Goal: Task Accomplishment & Management: Manage account settings

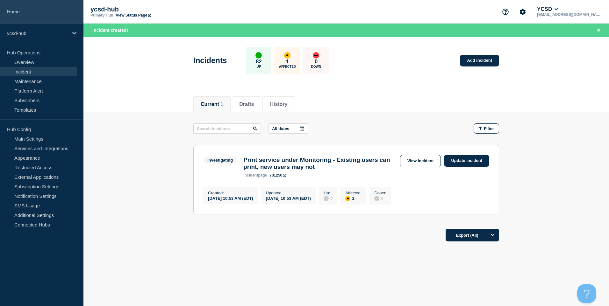
click at [37, 8] on link "Home" at bounding box center [41, 12] width 83 height 24
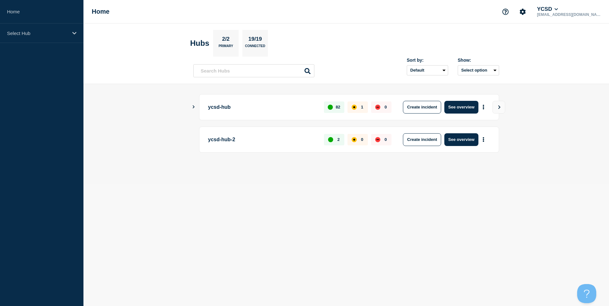
click at [168, 226] on body "Home Select Hub Home YCSD jmcgrath@ycsd.york.va.us Hubs 2/2 Primary 19/19 Conne…" at bounding box center [304, 153] width 609 height 306
click at [207, 237] on body "Home Select Hub Home YCSD jmcgrath@ycsd.york.va.us Hubs 2/2 Primary 19/19 Conne…" at bounding box center [304, 153] width 609 height 306
click at [53, 42] on div "Select Hub" at bounding box center [41, 33] width 83 height 19
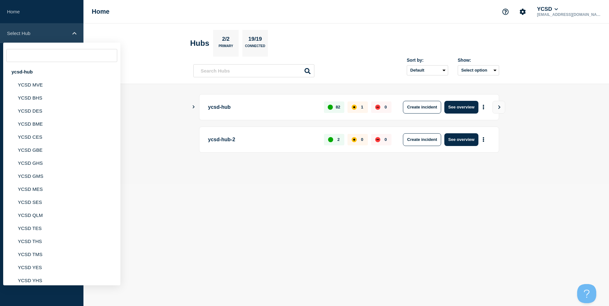
click at [24, 27] on div "Select Hub" at bounding box center [41, 33] width 83 height 19
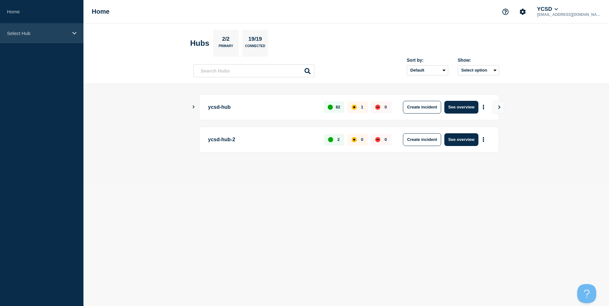
click at [24, 28] on div "Select Hub" at bounding box center [41, 33] width 83 height 19
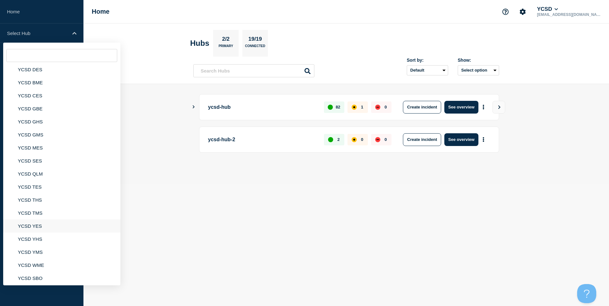
scroll to position [57, 0]
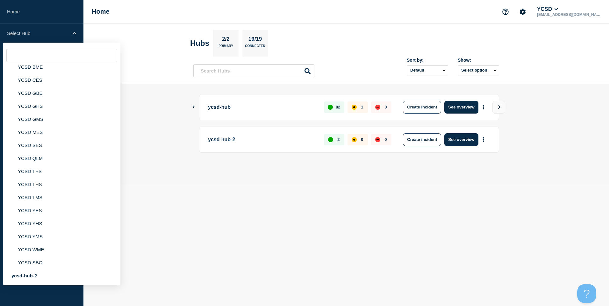
click at [414, 189] on body "Home Select Hub ycsd-hub YCSD MVE YCSD BHS YCSD DES YCSD BME YCSD CES YCSD GBE …" at bounding box center [304, 153] width 609 height 306
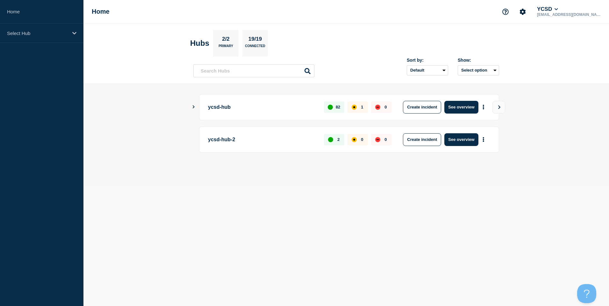
drag, startPoint x: 587, startPoint y: 7, endPoint x: 578, endPoint y: 8, distance: 9.0
click at [587, 7] on div "YCSD" at bounding box center [569, 9] width 66 height 6
click at [558, 10] on icon at bounding box center [556, 9] width 3 height 2
click at [574, 85] on button "Log out" at bounding box center [572, 84] width 16 height 5
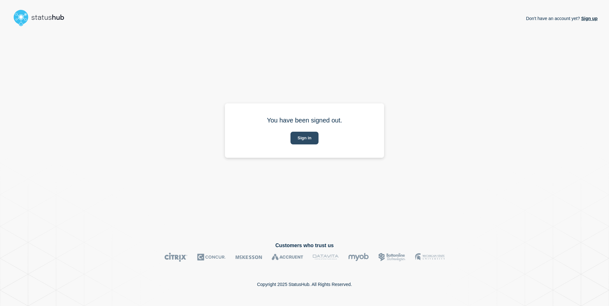
drag, startPoint x: 293, startPoint y: 143, endPoint x: 289, endPoint y: 144, distance: 3.7
click at [292, 143] on button "Sign in" at bounding box center [304, 138] width 28 height 13
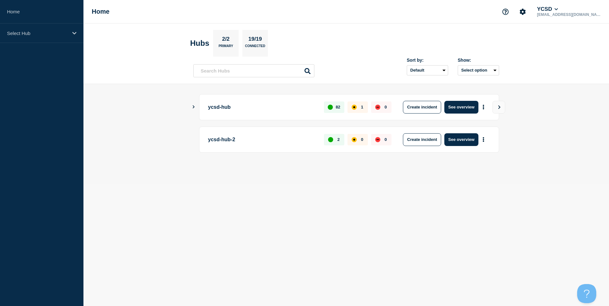
click at [583, 1] on div "Home YCSD jmcgrath@ycsd.york.va.us" at bounding box center [346, 12] width 526 height 24
click at [558, 8] on icon at bounding box center [556, 9] width 3 height 2
click at [569, 87] on button "Log out" at bounding box center [572, 84] width 16 height 5
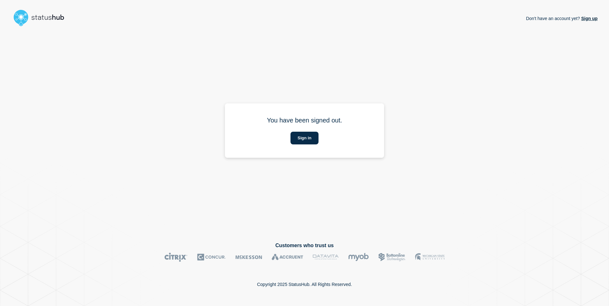
click at [321, 139] on div "Sign in" at bounding box center [304, 138] width 136 height 13
click at [303, 140] on button "Sign in" at bounding box center [304, 138] width 28 height 13
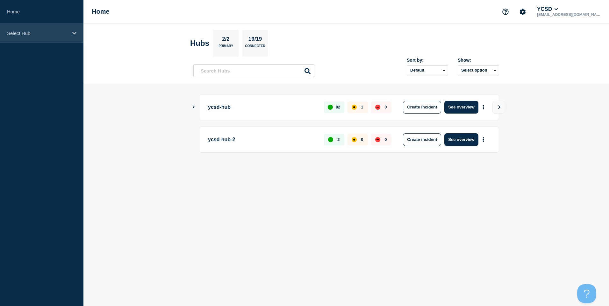
click at [57, 32] on p "Select Hub" at bounding box center [37, 33] width 61 height 5
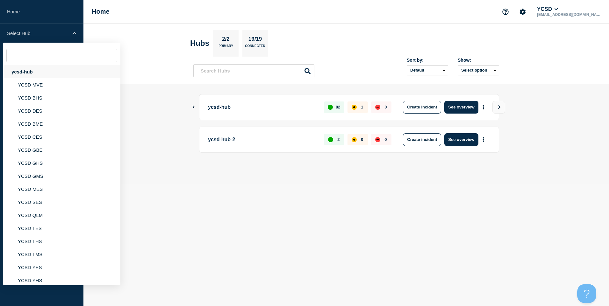
click at [42, 69] on div "ycsd-hub" at bounding box center [61, 71] width 117 height 13
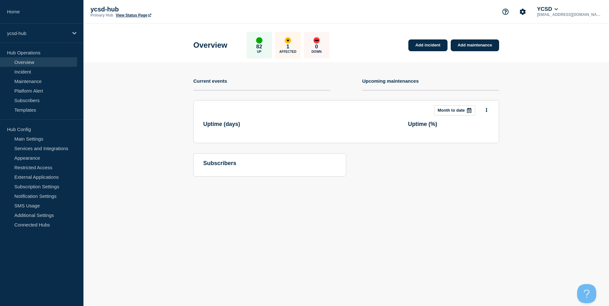
click at [128, 18] on div "ycsd-hub Primary Hub View Status Page YCSD jmcgrath@ycsd.york.va.us" at bounding box center [346, 12] width 526 height 24
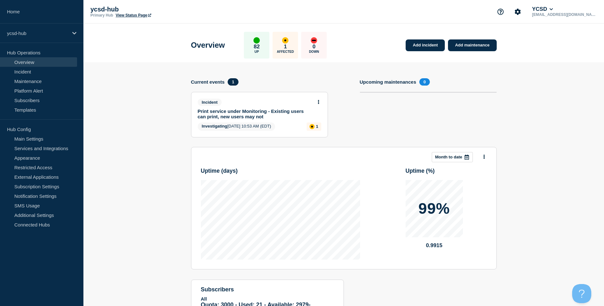
click at [131, 14] on link "View Status Page" at bounding box center [133, 15] width 35 height 4
click at [555, 7] on button "YCSD" at bounding box center [543, 9] width 24 height 6
click at [564, 84] on button "Log out" at bounding box center [568, 84] width 16 height 5
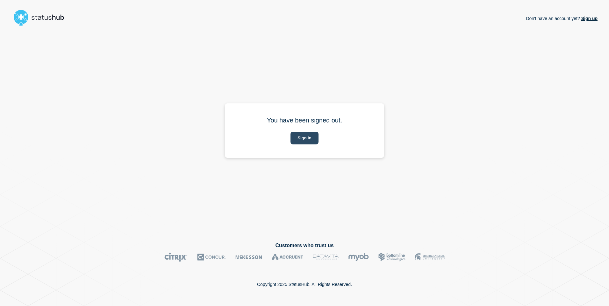
click at [304, 136] on button "Sign in" at bounding box center [304, 138] width 28 height 13
click at [310, 125] on section "You have been signed out. Sign in" at bounding box center [304, 131] width 159 height 54
click at [308, 139] on button "Sign in" at bounding box center [304, 138] width 28 height 13
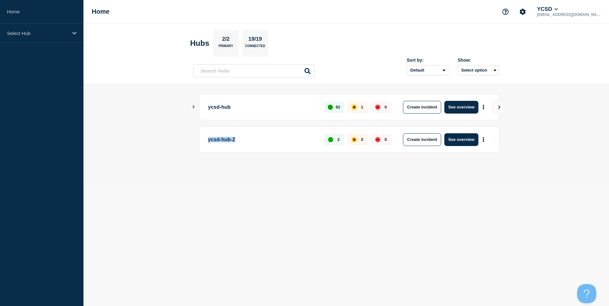
drag, startPoint x: 204, startPoint y: 145, endPoint x: 251, endPoint y: 139, distance: 47.9
click at [251, 139] on div "ycsd-hub-2 2 0 0 Create incident See overview" at bounding box center [349, 140] width 300 height 26
drag, startPoint x: 251, startPoint y: 139, endPoint x: 231, endPoint y: 140, distance: 19.8
click at [231, 140] on p "ycsd-hub-2" at bounding box center [262, 139] width 109 height 13
drag, startPoint x: 243, startPoint y: 139, endPoint x: 209, endPoint y: 144, distance: 34.4
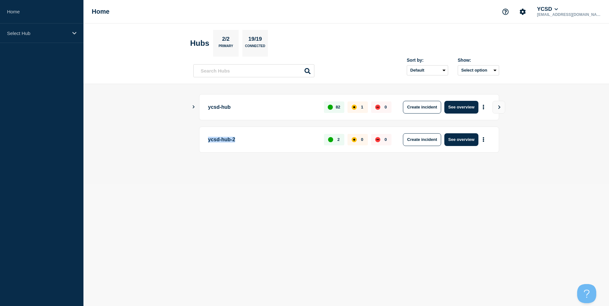
click at [209, 144] on p "ycsd-hub-2" at bounding box center [262, 139] width 109 height 13
click at [312, 114] on div "ycsd-hub 82 1 0 Create incident See overview" at bounding box center [349, 107] width 300 height 26
click at [38, 10] on link "Home" at bounding box center [41, 12] width 83 height 24
click at [71, 30] on div "Select Hub" at bounding box center [41, 33] width 83 height 19
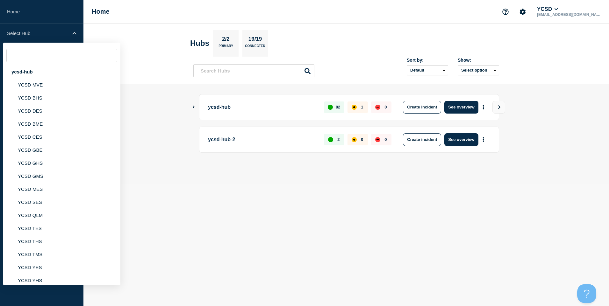
click at [163, 45] on header "Hubs 2/2 Primary 19/19 Connected Sort by: Default Last added Last updated Most …" at bounding box center [346, 54] width 526 height 61
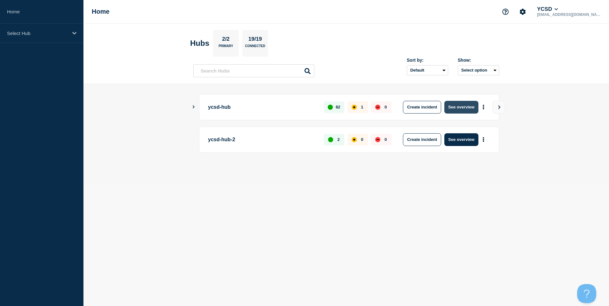
click at [467, 108] on button "See overview" at bounding box center [461, 107] width 34 height 13
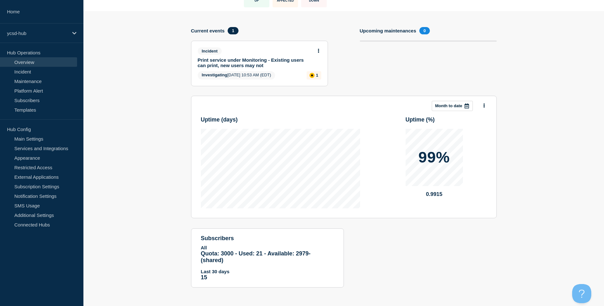
scroll to position [52, 0]
click at [205, 253] on span "Quota: 3000 - Used: 21 - Available: 2979 - (shared)" at bounding box center [256, 256] width 110 height 13
drag, startPoint x: 205, startPoint y: 253, endPoint x: 319, endPoint y: 247, distance: 113.5
click at [319, 247] on div "All Quota: 3000 - Used: 21 - Available: 2979 - (shared) Quota Used Available 30…" at bounding box center [267, 254] width 133 height 19
drag, startPoint x: 321, startPoint y: 253, endPoint x: 179, endPoint y: 249, distance: 141.8
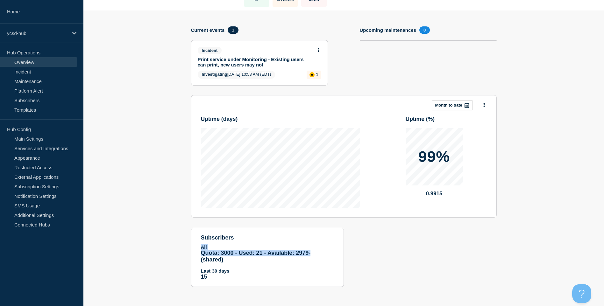
click at [179, 249] on section "Add incident Add maintenance Current events 1 Incident Print service under Moni…" at bounding box center [343, 154] width 521 height 286
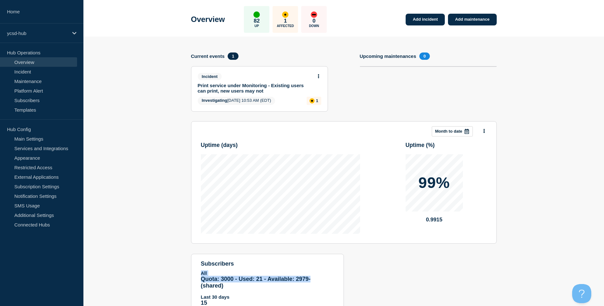
scroll to position [0, 0]
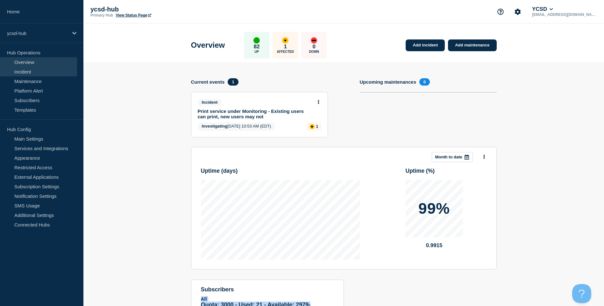
click at [45, 74] on link "Incident" at bounding box center [38, 72] width 77 height 10
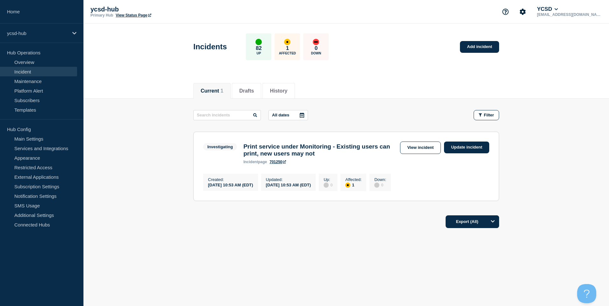
click at [417, 138] on section "Investigating Print service under Monitoring - Existing users can print, new us…" at bounding box center [346, 166] width 306 height 69
click at [410, 146] on link "View incident" at bounding box center [420, 148] width 41 height 12
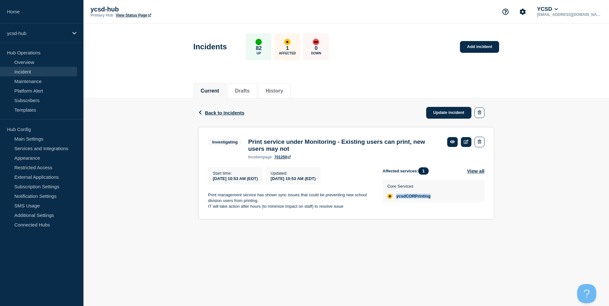
drag, startPoint x: 396, startPoint y: 205, endPoint x: 455, endPoint y: 210, distance: 58.5
click at [455, 210] on div "Affected services: 1 View all Core Services ycsdCORPrinting" at bounding box center [434, 189] width 102 height 42
drag, startPoint x: 455, startPoint y: 210, endPoint x: 442, endPoint y: 202, distance: 14.4
click at [442, 199] on div "Core Services ycsdCORPrinting" at bounding box center [433, 191] width 92 height 16
click at [480, 174] on button "View all" at bounding box center [476, 171] width 18 height 7
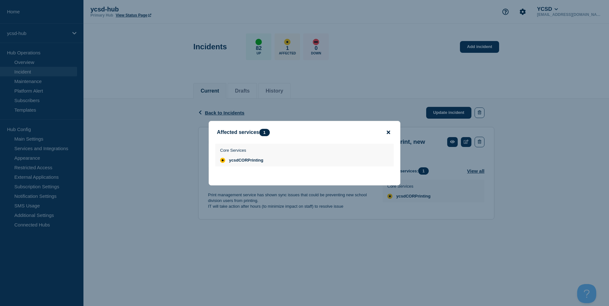
click at [388, 131] on icon "close button" at bounding box center [389, 132] width 4 height 5
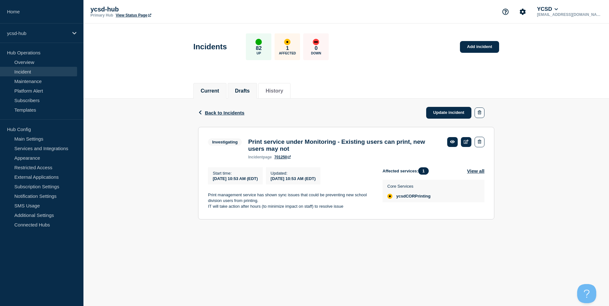
click at [248, 88] on button "Drafts" at bounding box center [242, 91] width 15 height 6
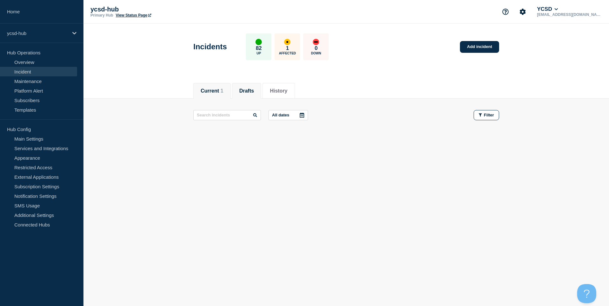
click at [218, 91] on button "Current 1" at bounding box center [212, 91] width 23 height 6
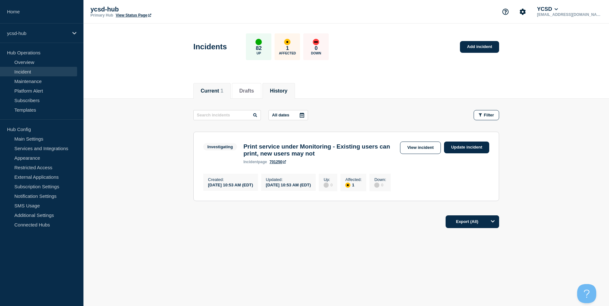
click at [287, 94] on button "History" at bounding box center [279, 91] width 18 height 6
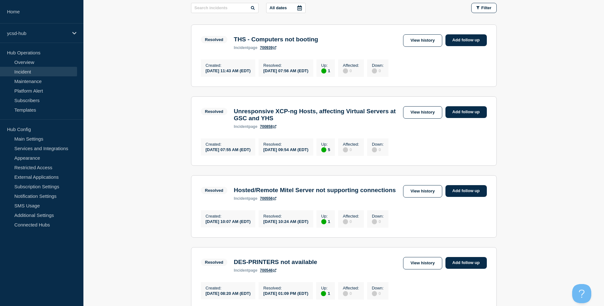
scroll to position [127, 0]
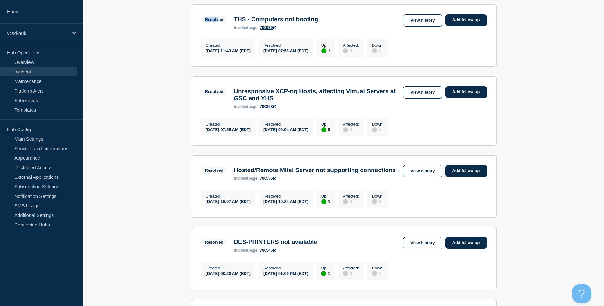
drag, startPoint x: 200, startPoint y: 21, endPoint x: 219, endPoint y: 20, distance: 18.5
click at [219, 20] on section "Resolved THS - Computers not booting incident page 700939 View history Add foll…" at bounding box center [344, 35] width 306 height 62
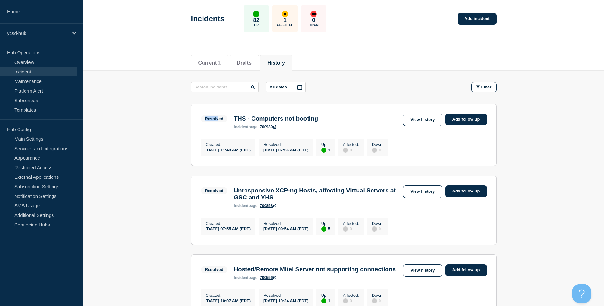
scroll to position [0, 0]
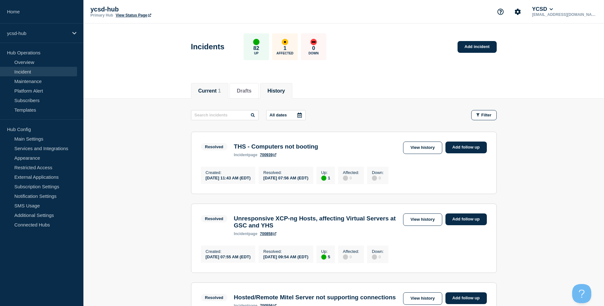
click at [213, 94] on li "Current 1" at bounding box center [209, 91] width 37 height 16
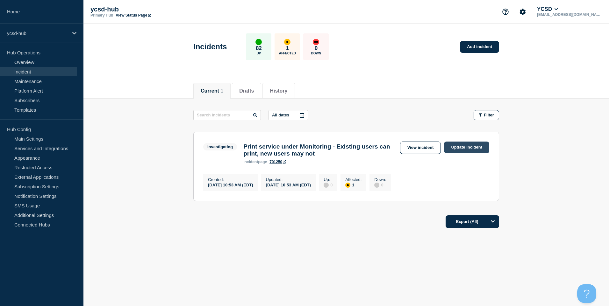
click at [456, 146] on link "Update incident" at bounding box center [466, 148] width 45 height 12
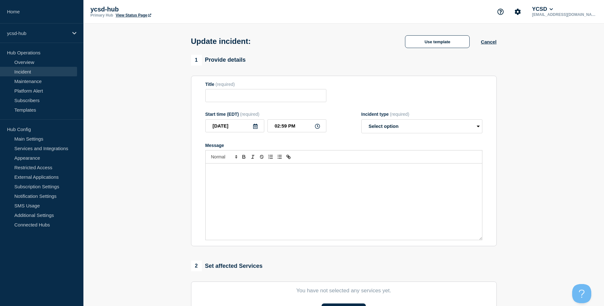
type input "Print service under Monitoring - Existing users can print, new users may not"
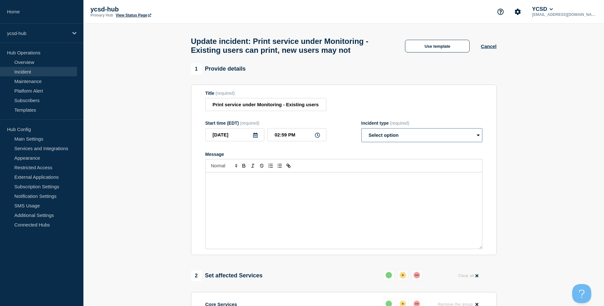
drag, startPoint x: 428, startPoint y: 143, endPoint x: 436, endPoint y: 143, distance: 7.6
click at [428, 142] on select "Select option Investigating Identified Monitoring Resolved" at bounding box center [421, 135] width 121 height 14
click at [267, 211] on div "Message" at bounding box center [344, 211] width 276 height 76
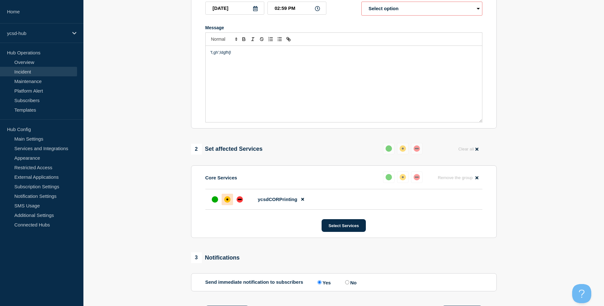
scroll to position [221, 0]
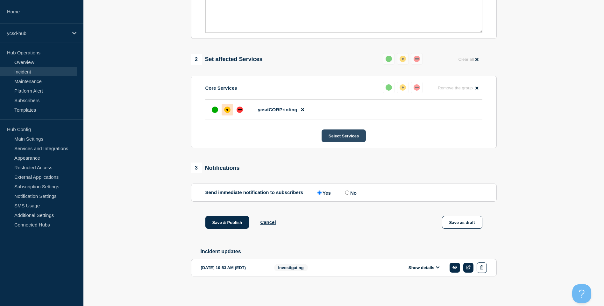
click at [361, 135] on button "Select Services" at bounding box center [344, 136] width 44 height 13
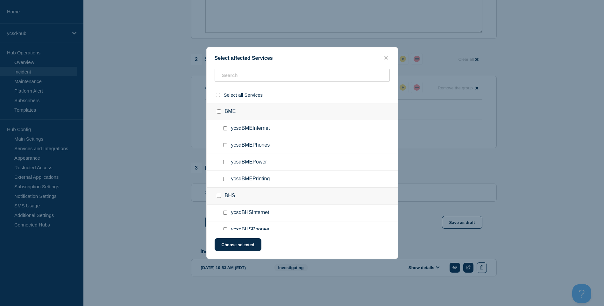
click at [257, 132] on span "ycsdBMEInternet" at bounding box center [250, 128] width 39 height 6
click at [228, 127] on div at bounding box center [226, 128] width 9 height 6
click at [226, 129] on input "ycsdBMEInternet checkbox" at bounding box center [225, 128] width 4 height 4
checkbox input "true"
click at [246, 248] on button "Choose selected" at bounding box center [238, 245] width 47 height 13
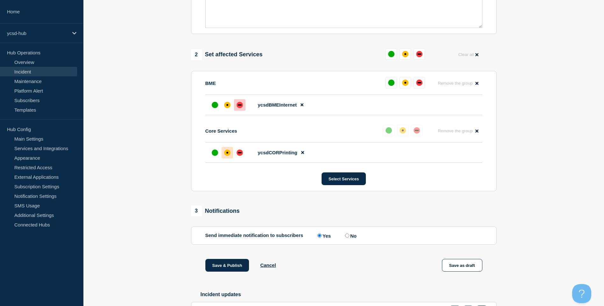
click at [239, 106] on div "down" at bounding box center [240, 105] width 6 height 6
click at [227, 107] on div "affected" at bounding box center [227, 105] width 6 height 6
click at [213, 108] on div "up" at bounding box center [215, 105] width 6 height 6
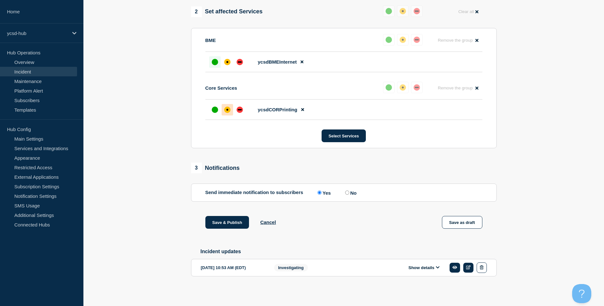
drag, startPoint x: 355, startPoint y: 188, endPoint x: 346, endPoint y: 190, distance: 9.9
click at [344, 190] on section "Send immediate notification to subscribers Send immediate notification to subsc…" at bounding box center [344, 193] width 306 height 18
click at [347, 190] on label "No" at bounding box center [350, 193] width 13 height 6
click at [347, 191] on input "No" at bounding box center [347, 193] width 4 height 4
radio input "true"
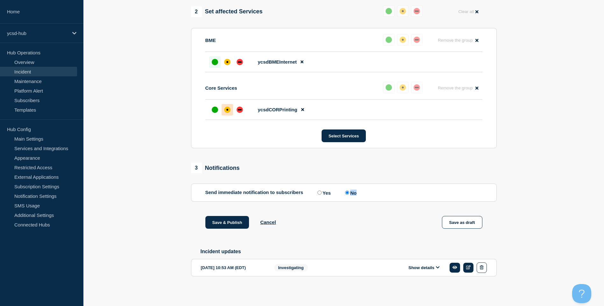
click at [348, 192] on input "No" at bounding box center [347, 193] width 4 height 4
click at [322, 195] on section "Send immediate notification to subscribers Send immediate notification to subsc…" at bounding box center [344, 193] width 306 height 18
click at [322, 193] on label "Yes" at bounding box center [323, 193] width 15 height 6
click at [322, 193] on input "Yes" at bounding box center [320, 193] width 4 height 4
radio input "true"
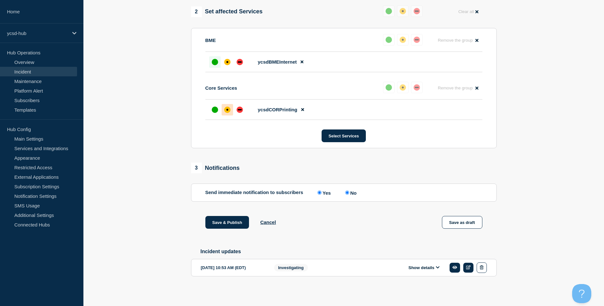
radio input "false"
click at [320, 191] on input "Yes" at bounding box center [320, 193] width 4 height 4
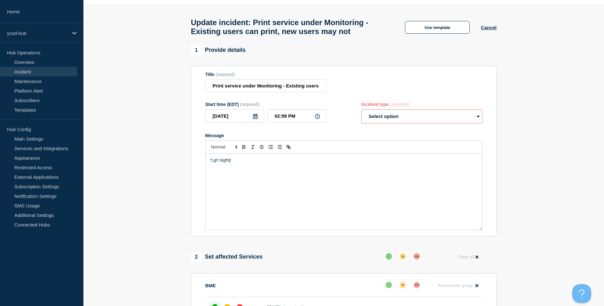
scroll to position [0, 0]
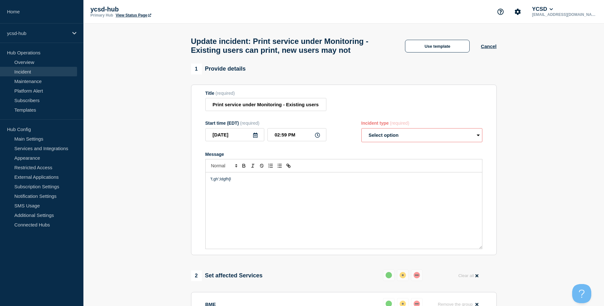
click at [499, 46] on div "Update incident: Print service under Monitoring - Existing users can print, new…" at bounding box center [344, 44] width 320 height 40
click at [484, 52] on div "Use template Cancel" at bounding box center [445, 45] width 103 height 13
click at [414, 42] on button "Use template" at bounding box center [437, 46] width 65 height 13
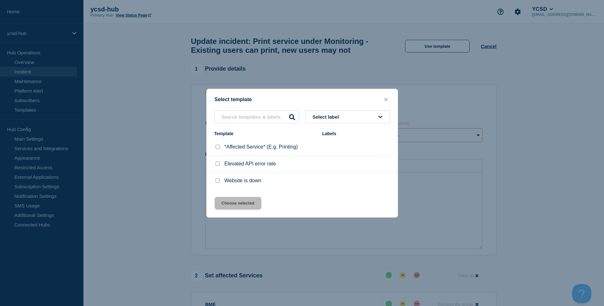
click at [195, 49] on div at bounding box center [302, 153] width 604 height 306
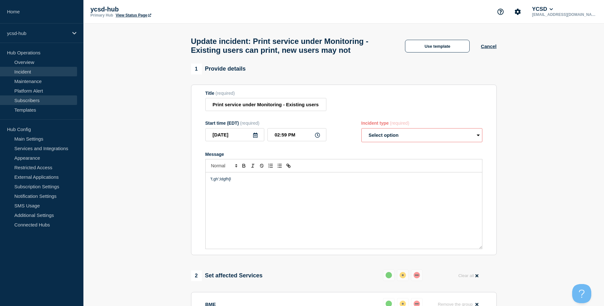
click at [47, 100] on link "Subscribers" at bounding box center [38, 101] width 77 height 10
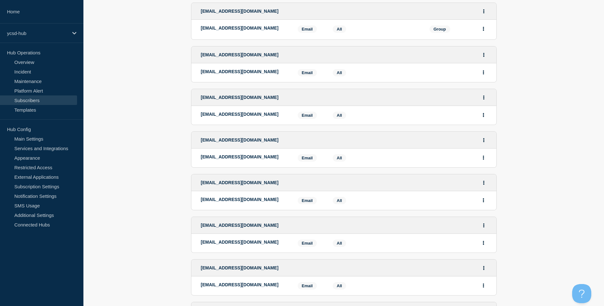
scroll to position [223, 0]
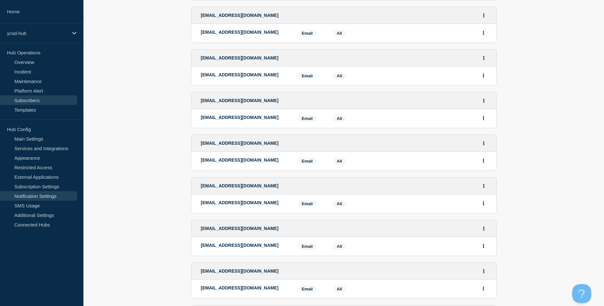
click at [36, 200] on link "Notification Settings" at bounding box center [38, 196] width 77 height 10
click at [37, 204] on link "SMS Usage" at bounding box center [38, 206] width 77 height 10
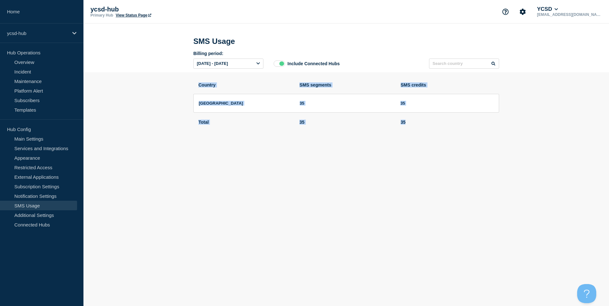
drag, startPoint x: 200, startPoint y: 89, endPoint x: 445, endPoint y: 135, distance: 249.2
click at [445, 135] on main "SMS Usage Billing period: [DATE] - [DATE] Include Connected Hubs Country SMS se…" at bounding box center [346, 83] width 526 height 118
click at [50, 100] on link "Subscribers" at bounding box center [38, 101] width 77 height 10
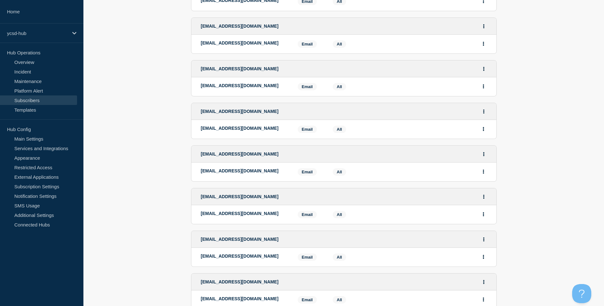
scroll to position [541, 0]
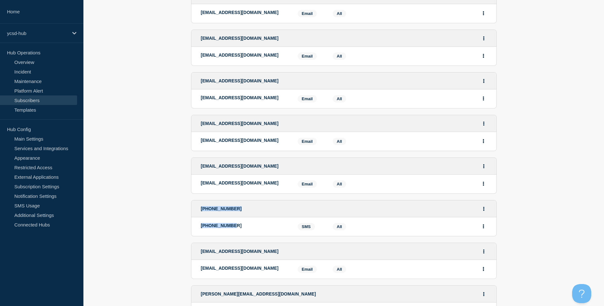
drag, startPoint x: 233, startPoint y: 227, endPoint x: 199, endPoint y: 211, distance: 37.3
click at [199, 243] on li "[PHONE_NUMBER] [PHONE_NUMBER] SMS SMS: [PHONE_NUMBER] Services: All" at bounding box center [344, 261] width 306 height 36
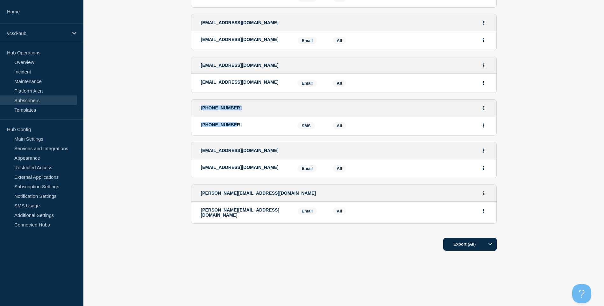
scroll to position [644, 0]
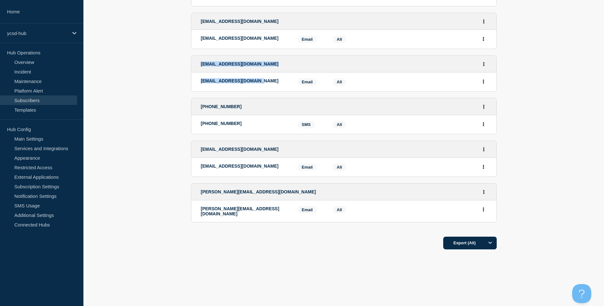
drag, startPoint x: 193, startPoint y: 62, endPoint x: 267, endPoint y: 87, distance: 77.3
click at [267, 98] on li "[EMAIL_ADDRESS][DOMAIN_NAME] [EMAIL_ADDRESS][DOMAIN_NAME] Email Email: [PERSON_…" at bounding box center [344, 116] width 306 height 36
drag, startPoint x: 201, startPoint y: 107, endPoint x: 220, endPoint y: 114, distance: 19.9
click at [220, 114] on div "[PHONE_NUMBER]" at bounding box center [343, 106] width 305 height 17
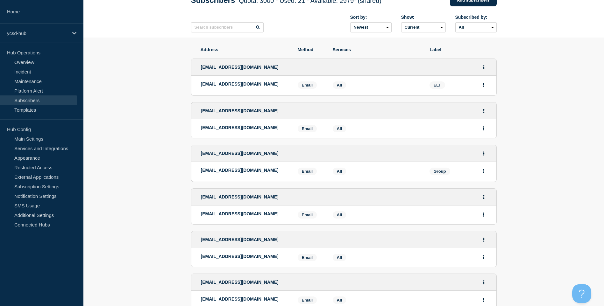
scroll to position [0, 0]
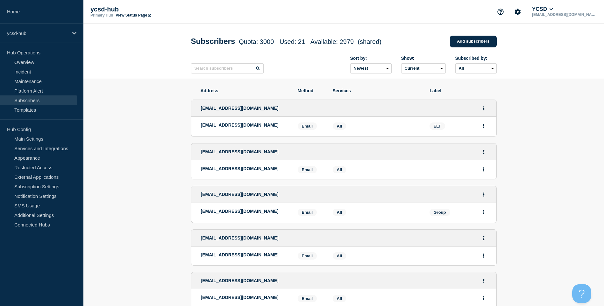
drag, startPoint x: 386, startPoint y: 37, endPoint x: 335, endPoint y: 36, distance: 51.0
click at [335, 36] on div "Subscribers Quota: 3000 - Used: 21 - Available: 2979 - (shared) Quota Used Avai…" at bounding box center [344, 41] width 306 height 19
click at [38, 70] on link "Incident" at bounding box center [38, 72] width 77 height 10
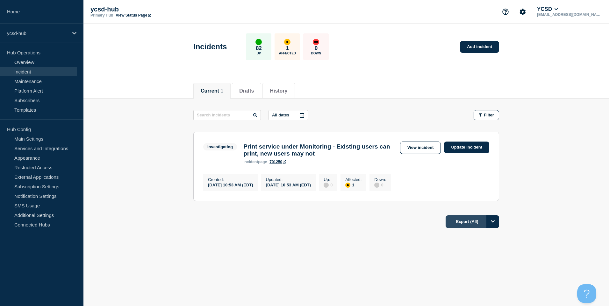
click at [483, 225] on button "Export (All)" at bounding box center [473, 222] width 54 height 13
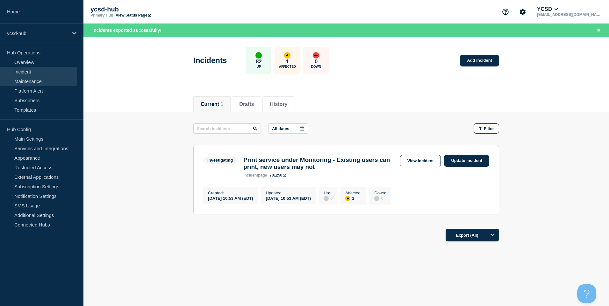
click at [41, 77] on link "Maintenance" at bounding box center [38, 81] width 77 height 10
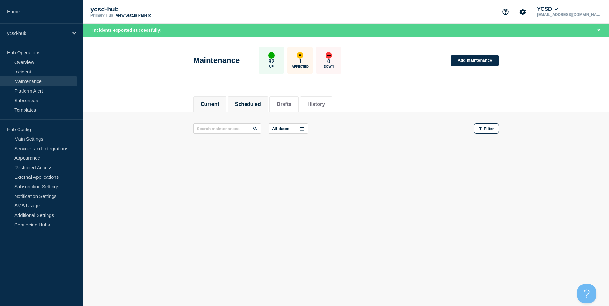
click at [254, 105] on button "Scheduled" at bounding box center [248, 105] width 26 height 6
click at [484, 66] on link "Add maintenance" at bounding box center [475, 61] width 48 height 12
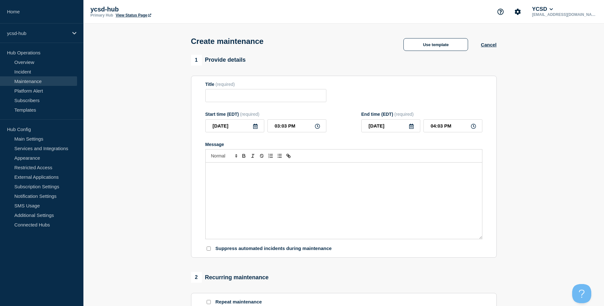
checkbox input "true"
drag, startPoint x: 248, startPoint y: 109, endPoint x: 265, endPoint y: 94, distance: 22.8
click at [252, 103] on form "Title (required) Start time (EDT) (required) [DATE] 03:03 PM End time (EDT) (re…" at bounding box center [343, 167] width 277 height 170
click at [268, 92] on input "Title" at bounding box center [265, 95] width 121 height 13
click at [276, 96] on input "Title" at bounding box center [265, 95] width 121 height 13
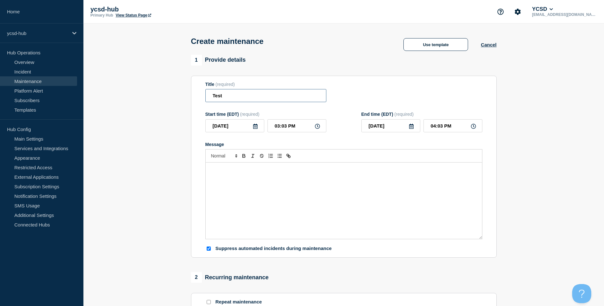
type input "Test"
click at [241, 129] on input "[DATE]" at bounding box center [234, 125] width 59 height 13
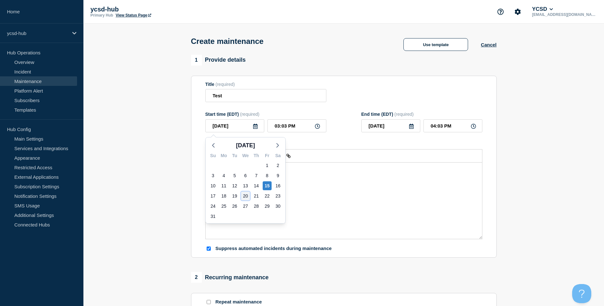
click at [248, 196] on div "20" at bounding box center [245, 196] width 9 height 9
type input "[DATE]"
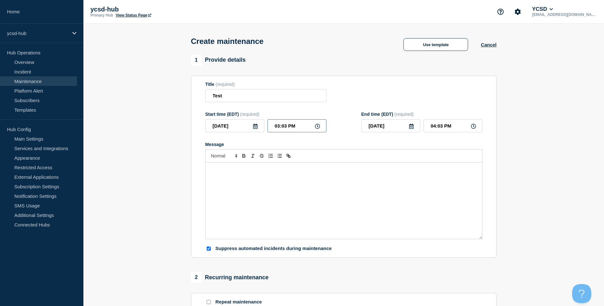
click at [309, 128] on input "03:03 PM" at bounding box center [297, 125] width 59 height 13
click at [300, 129] on input "03:03 PM" at bounding box center [297, 125] width 59 height 13
click at [211, 128] on div "[DATE] 03:03 PM" at bounding box center [265, 125] width 121 height 13
click at [298, 130] on input "03:03 PM" at bounding box center [297, 125] width 59 height 13
click at [316, 129] on icon at bounding box center [317, 126] width 5 height 5
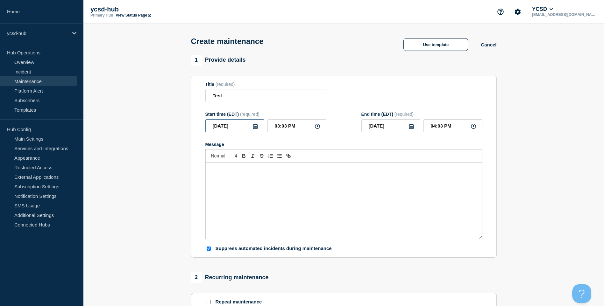
click at [245, 126] on input "[DATE]" at bounding box center [234, 125] width 59 height 13
click at [287, 130] on input "03:03 PM" at bounding box center [297, 125] width 59 height 13
drag, startPoint x: 286, startPoint y: 128, endPoint x: 269, endPoint y: 127, distance: 16.9
click at [265, 126] on div "[DATE] 03:03 PM" at bounding box center [265, 125] width 121 height 13
type input "12:22 PM"
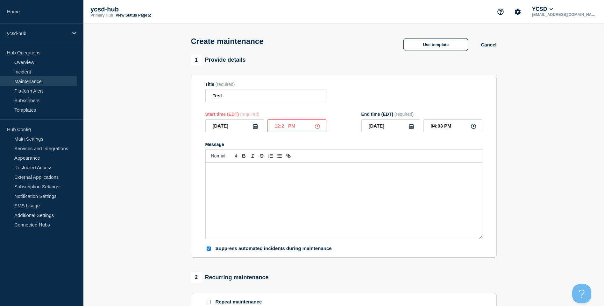
type input "01:22 PM"
click at [402, 128] on input "[DATE]" at bounding box center [390, 125] width 59 height 13
click at [301, 194] on div "Message" at bounding box center [344, 201] width 276 height 76
click at [465, 130] on input "01:22 PM" at bounding box center [453, 125] width 59 height 13
click at [334, 200] on div "Message" at bounding box center [344, 201] width 276 height 76
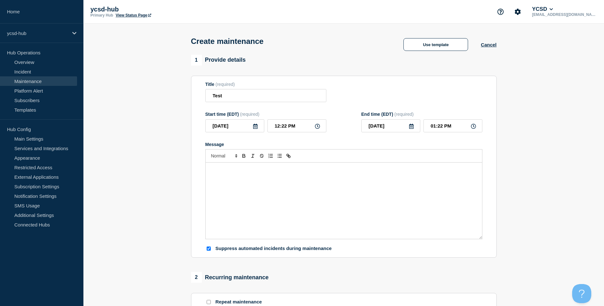
drag, startPoint x: 247, startPoint y: 191, endPoint x: 247, endPoint y: 185, distance: 5.4
click at [247, 187] on div "Message" at bounding box center [344, 201] width 276 height 76
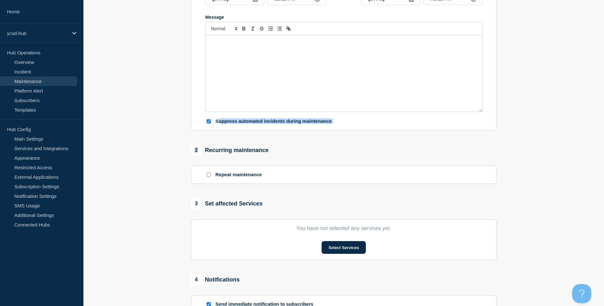
drag, startPoint x: 218, startPoint y: 122, endPoint x: 378, endPoint y: 135, distance: 160.8
click at [378, 135] on div "1 Provide details Title (required) Test Start time (EDT) (required) [DATE] 12:2…" at bounding box center [343, 148] width 313 height 442
drag, startPoint x: 234, startPoint y: 155, endPoint x: 231, endPoint y: 166, distance: 11.0
click at [234, 155] on div "2 Recurring maintenance" at bounding box center [230, 150] width 78 height 11
click at [211, 177] on div at bounding box center [208, 175] width 6 height 6
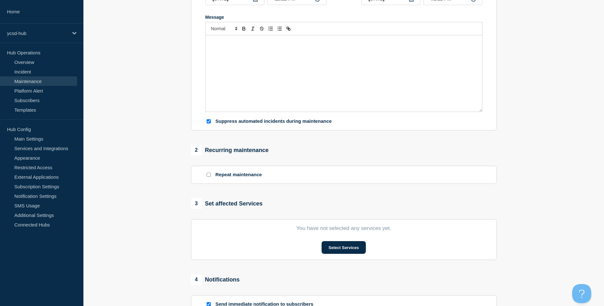
click at [210, 178] on div at bounding box center [208, 175] width 6 height 6
click at [209, 175] on input "Repeat maintenance" at bounding box center [209, 175] width 4 height 4
checkbox input "true"
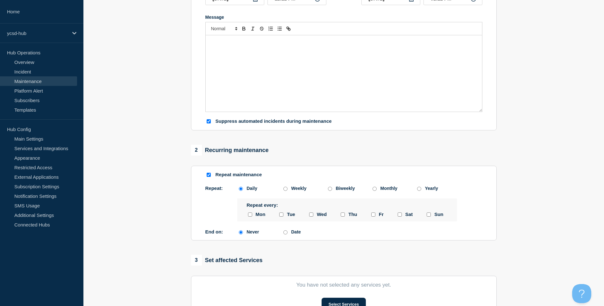
click at [376, 193] on div "Repeat: Daily Weekly Biweekly Monthly Yearly Daily Weekly Biweekly Monthly Year…" at bounding box center [343, 210] width 277 height 49
click at [376, 191] on input "Monthly" at bounding box center [375, 189] width 4 height 4
radio input "true"
radio input "false"
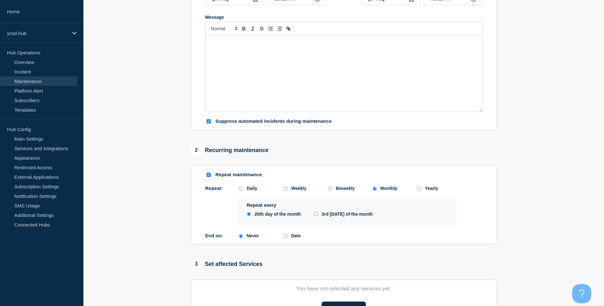
click at [284, 190] on input "Weekly" at bounding box center [285, 189] width 4 height 4
radio input "true"
radio input "false"
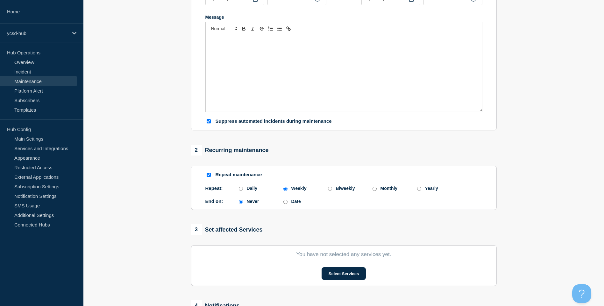
click at [286, 204] on input "Date" at bounding box center [285, 202] width 4 height 4
radio input "true"
radio input "false"
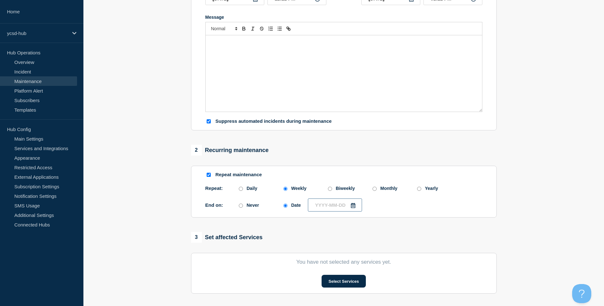
click at [317, 202] on input "text" at bounding box center [335, 205] width 54 height 13
type input "____-__-__"
click at [264, 246] on div "3 Set affected Services You have not selected any services yet. Select Services" at bounding box center [344, 263] width 306 height 62
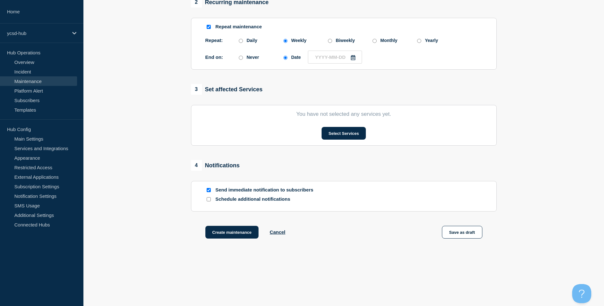
scroll to position [283, 0]
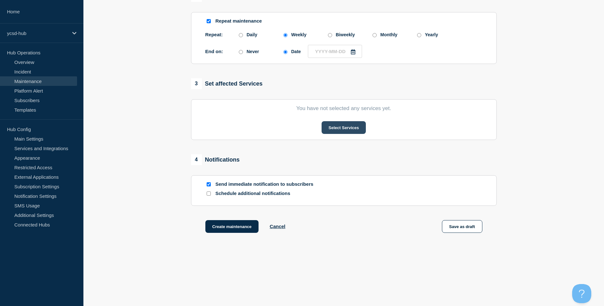
click at [335, 130] on button "Select Services" at bounding box center [344, 127] width 44 height 13
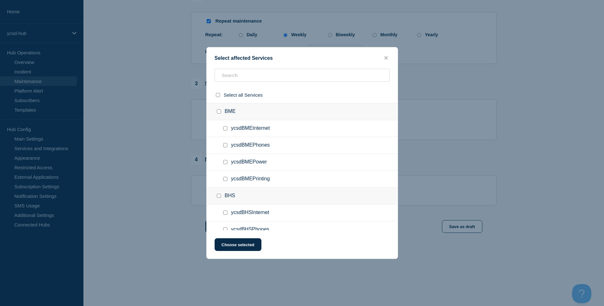
click at [249, 123] on ul "ycsdBMEInternet" at bounding box center [302, 128] width 191 height 17
click at [230, 126] on ul "ycsdBMEInternet" at bounding box center [302, 128] width 191 height 17
drag, startPoint x: 230, startPoint y: 126, endPoint x: 225, endPoint y: 131, distance: 6.5
click at [225, 131] on input "ycsdBMEInternet checkbox" at bounding box center [225, 128] width 4 height 4
checkbox input "true"
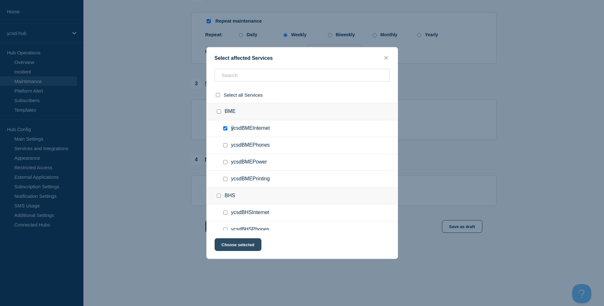
click at [249, 244] on button "Choose selected" at bounding box center [238, 245] width 47 height 13
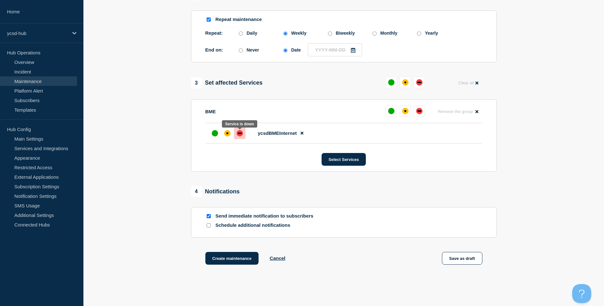
click at [240, 136] on div "down" at bounding box center [240, 133] width 6 height 6
click at [209, 218] on input "Send immediate notification to subscribers" at bounding box center [209, 216] width 4 height 4
checkbox input "false"
click at [212, 226] on div "Schedule additional notifications" at bounding box center [343, 226] width 277 height 6
drag, startPoint x: 220, startPoint y: 228, endPoint x: 217, endPoint y: 228, distance: 3.5
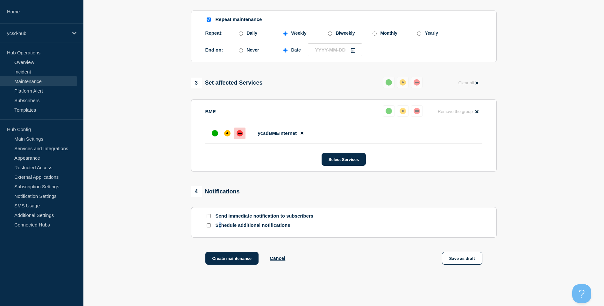
click at [217, 228] on p "Schedule additional notifications" at bounding box center [267, 226] width 102 height 6
drag, startPoint x: 217, startPoint y: 228, endPoint x: 210, endPoint y: 228, distance: 6.7
click at [210, 228] on input "Schedule additional notifications" at bounding box center [209, 226] width 4 height 4
checkbox input "true"
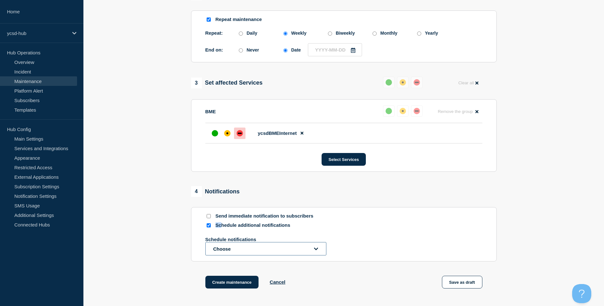
click at [279, 249] on button "Choose" at bounding box center [265, 248] width 121 height 13
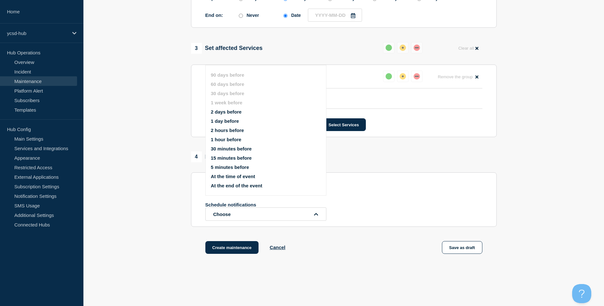
scroll to position [340, 0]
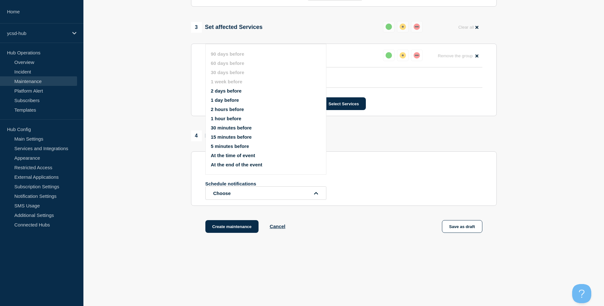
click at [468, 175] on div "Schedule additional notifications Schedule notifications Choose 90 days before …" at bounding box center [343, 183] width 277 height 33
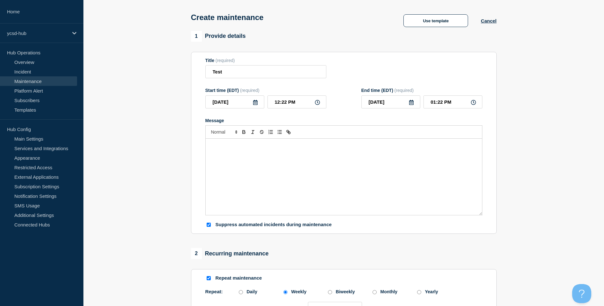
scroll to position [0, 0]
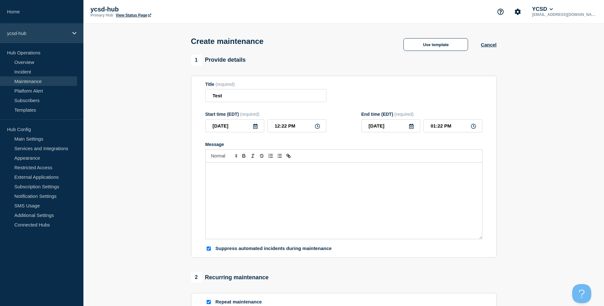
click at [30, 33] on p "ycsd-hub" at bounding box center [37, 33] width 61 height 5
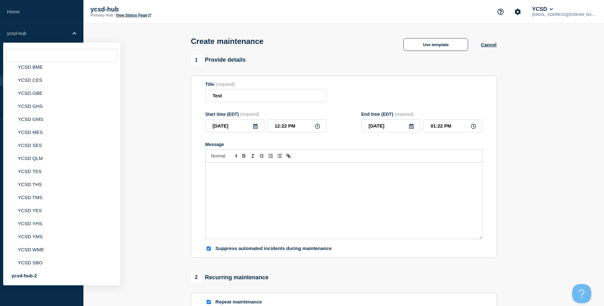
click at [211, 60] on div "1 Provide details" at bounding box center [218, 60] width 55 height 11
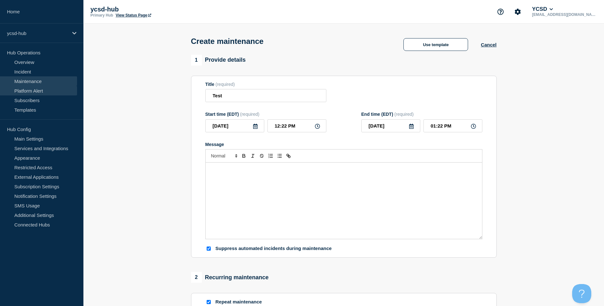
click at [45, 95] on link "Platform Alert" at bounding box center [38, 91] width 77 height 10
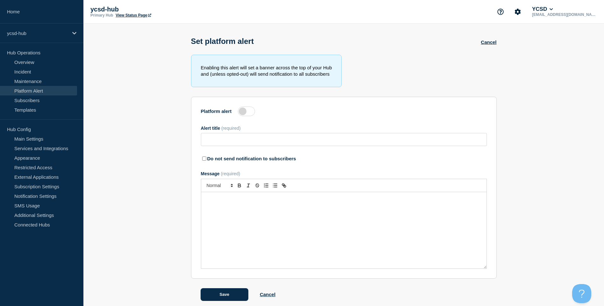
type input "Warning Warning"
drag, startPoint x: 260, startPoint y: 142, endPoint x: 166, endPoint y: 142, distance: 94.3
click at [166, 142] on section "Enabling this alert will set a banner across the top of your Hub and (unless op…" at bounding box center [343, 178] width 521 height 247
drag, startPoint x: 296, startPoint y: 214, endPoint x: 230, endPoint y: 213, distance: 65.3
click at [284, 213] on div "Test of the alert banner" at bounding box center [343, 230] width 285 height 76
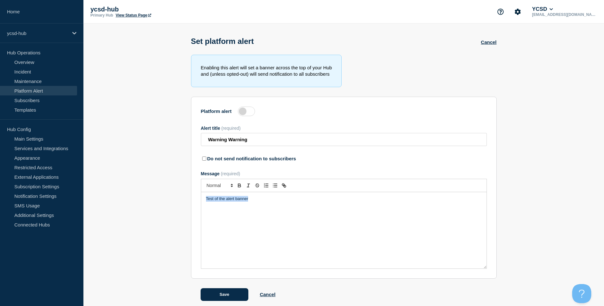
drag, startPoint x: 187, startPoint y: 203, endPoint x: 280, endPoint y: 202, distance: 93.0
click at [112, 187] on section "Enabling this alert will set a banner across the top of your Hub and (unless op…" at bounding box center [343, 178] width 521 height 247
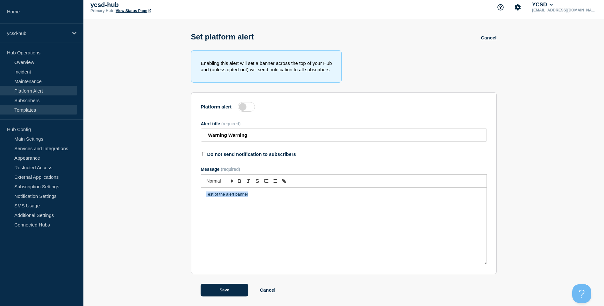
click at [45, 114] on link "Templates" at bounding box center [38, 110] width 77 height 10
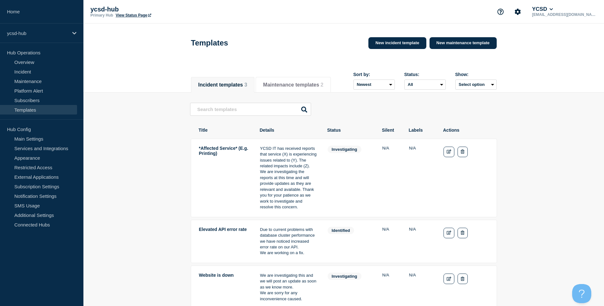
drag, startPoint x: 300, startPoint y: 211, endPoint x: 250, endPoint y: 147, distance: 81.3
click at [250, 220] on tr "*Affected Service* (E.g. Printing) YCSD IT has received reports that service (X…" at bounding box center [344, 241] width 306 height 43
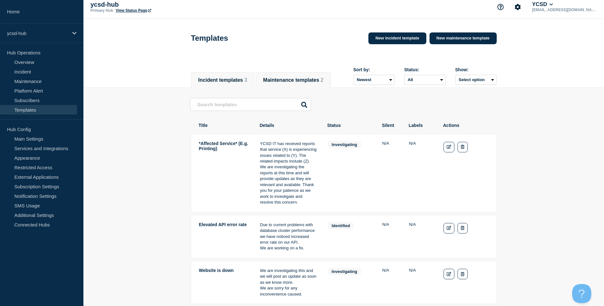
scroll to position [98, 0]
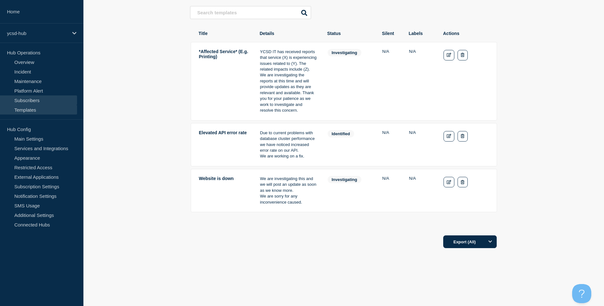
click at [53, 99] on link "Subscribers" at bounding box center [38, 101] width 77 height 10
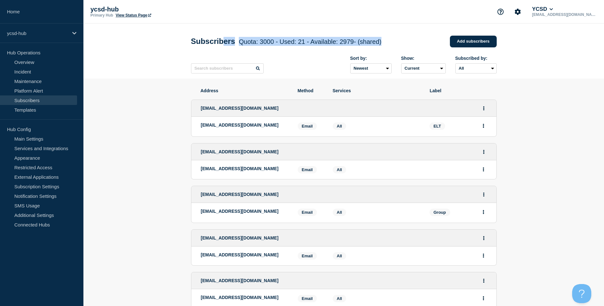
drag, startPoint x: 229, startPoint y: 33, endPoint x: 429, endPoint y: 50, distance: 200.7
click at [429, 50] on div "Subscribers Quota: 3000 - Used: 21 - Available: 2979 - (shared) Quota Used Avai…" at bounding box center [344, 41] width 306 height 19
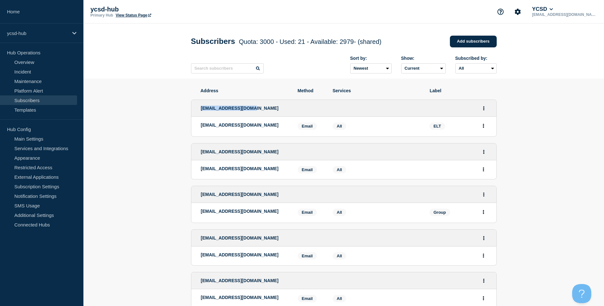
drag, startPoint x: 201, startPoint y: 109, endPoint x: 261, endPoint y: 112, distance: 60.3
click at [261, 112] on div "[EMAIL_ADDRESS][DOMAIN_NAME]" at bounding box center [343, 108] width 305 height 17
drag, startPoint x: 208, startPoint y: 157, endPoint x: 285, endPoint y: 161, distance: 77.5
click at [285, 161] on div "[EMAIL_ADDRESS][DOMAIN_NAME]" at bounding box center [343, 152] width 305 height 17
drag, startPoint x: 210, startPoint y: 196, endPoint x: 279, endPoint y: 194, distance: 69.2
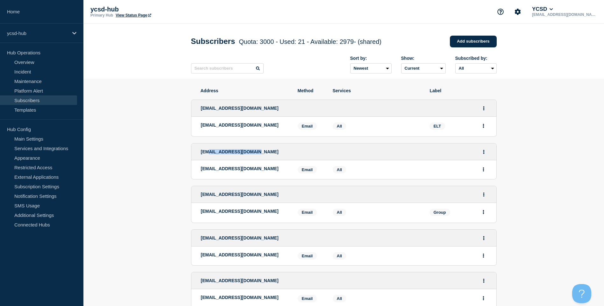
click at [279, 194] on div "[EMAIL_ADDRESS][DOMAIN_NAME]" at bounding box center [343, 194] width 305 height 17
drag, startPoint x: 230, startPoint y: 233, endPoint x: 253, endPoint y: 231, distance: 22.7
click at [253, 231] on div "[EMAIL_ADDRESS][DOMAIN_NAME]" at bounding box center [343, 238] width 305 height 17
drag, startPoint x: 477, startPoint y: 44, endPoint x: 508, endPoint y: 70, distance: 40.9
click at [477, 44] on link "Add subscribers" at bounding box center [473, 42] width 47 height 12
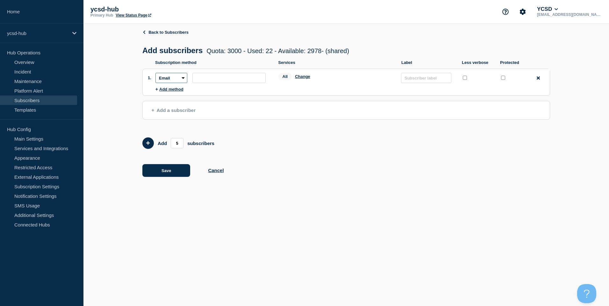
click at [180, 80] on select "Email SMS Webhook Slack Teams" at bounding box center [171, 78] width 32 height 10
click at [282, 123] on div "Back to Subscribers Add subscribers Quota: 3000 - Used: 22 - Available: 2978 - …" at bounding box center [346, 108] width 408 height 169
click at [172, 28] on div "Back to Subscribers Add subscribers Quota: 3000 - Used: 22 - Available: 2978 - …" at bounding box center [346, 108] width 408 height 169
click at [177, 35] on header "Back to Subscribers Add subscribers Quota: 3000 - Used: 22 - Available: 2978 - …" at bounding box center [346, 45] width 408 height 30
click at [177, 33] on link "Back to Subscribers" at bounding box center [165, 32] width 46 height 5
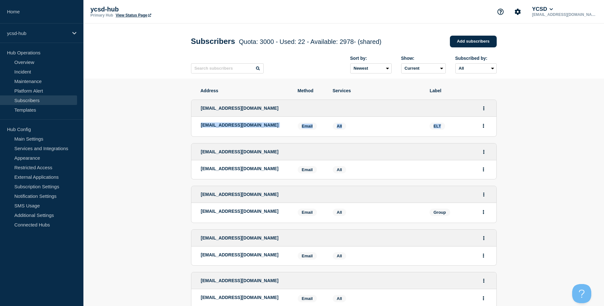
drag, startPoint x: 444, startPoint y: 126, endPoint x: 177, endPoint y: 129, distance: 266.6
click at [368, 114] on div "[EMAIL_ADDRESS][DOMAIN_NAME]" at bounding box center [343, 108] width 305 height 17
drag, startPoint x: 448, startPoint y: 131, endPoint x: 204, endPoint y: 135, distance: 244.0
click at [204, 135] on li "[EMAIL_ADDRESS][DOMAIN_NAME] Email Email: [EMAIL_ADDRESS][DOMAIN_NAME] ELT Serv…" at bounding box center [343, 127] width 305 height 20
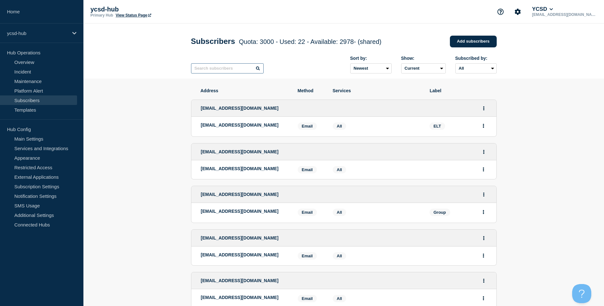
drag, startPoint x: 204, startPoint y: 135, endPoint x: 221, endPoint y: 70, distance: 67.5
click at [221, 70] on input "text" at bounding box center [227, 68] width 73 height 10
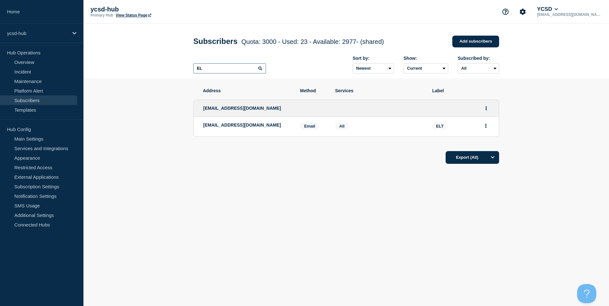
type input "E"
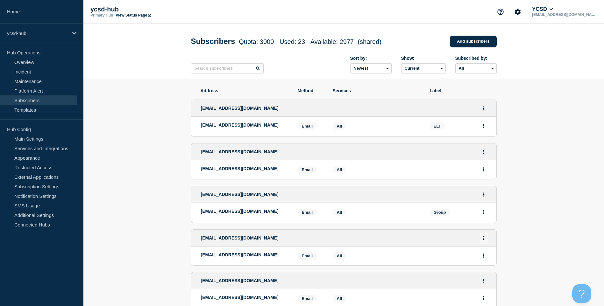
click at [486, 240] on button "Actions" at bounding box center [484, 238] width 8 height 10
click at [487, 259] on li "Edit" at bounding box center [484, 256] width 12 height 5
click at [481, 257] on link "Edit" at bounding box center [481, 256] width 7 height 5
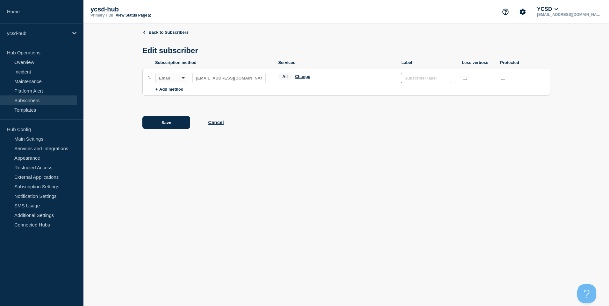
click at [433, 83] on input "text" at bounding box center [426, 78] width 50 height 10
type input "Group"
click at [164, 128] on button "Save" at bounding box center [166, 122] width 48 height 13
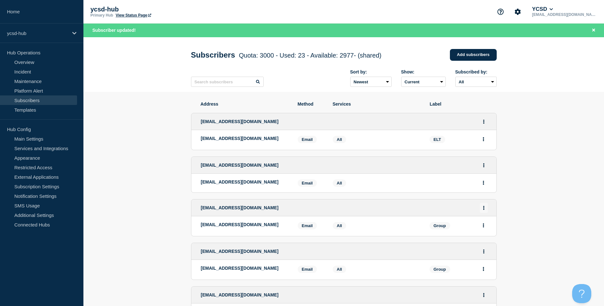
click at [483, 210] on icon "Actions" at bounding box center [483, 208] width 1 height 4
click at [482, 228] on link "Edit" at bounding box center [481, 226] width 7 height 5
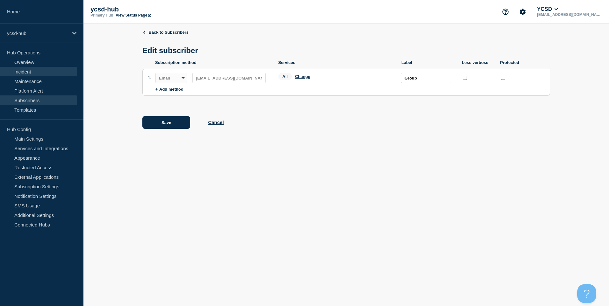
click at [47, 74] on link "Incident" at bounding box center [38, 72] width 77 height 10
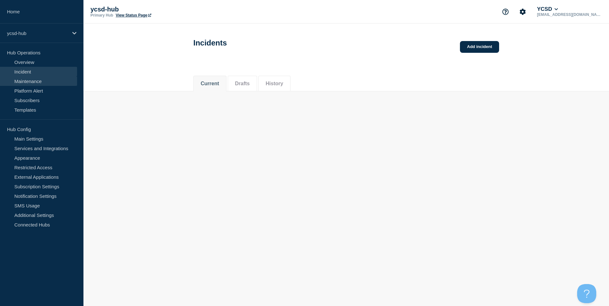
click at [51, 80] on link "Maintenance" at bounding box center [38, 81] width 77 height 10
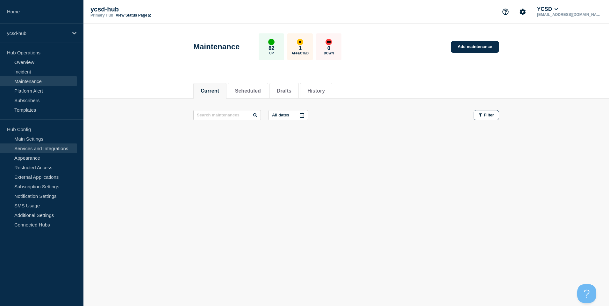
click at [49, 150] on link "Services and Integrations" at bounding box center [38, 149] width 77 height 10
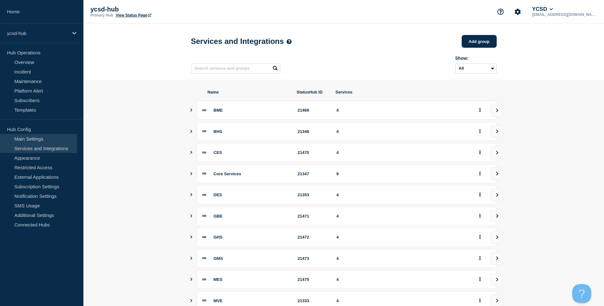
click at [45, 141] on link "Main Settings" at bounding box center [38, 139] width 77 height 10
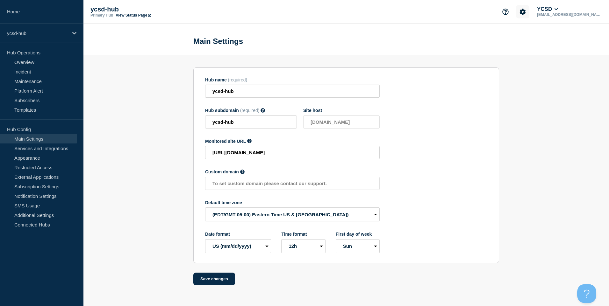
click at [529, 14] on button "Account settings" at bounding box center [522, 11] width 13 height 13
click at [526, 33] on ul "Team Members General Settings Billing" at bounding box center [537, 43] width 39 height 26
click at [528, 39] on link "Team Members" at bounding box center [538, 37] width 33 height 5
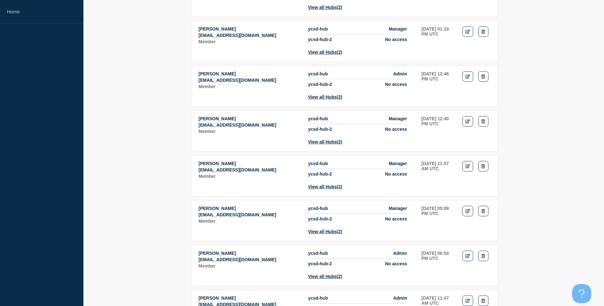
scroll to position [111, 0]
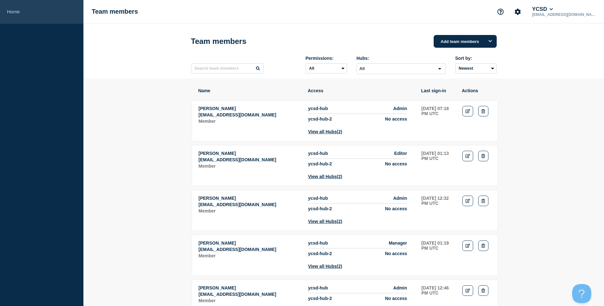
drag, startPoint x: 20, startPoint y: 14, endPoint x: 39, endPoint y: 23, distance: 21.5
click at [20, 14] on link "Home" at bounding box center [41, 12] width 83 height 24
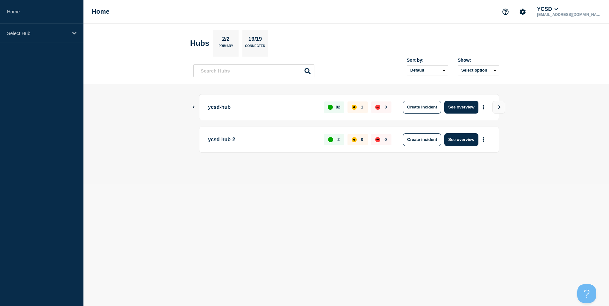
click at [228, 143] on p "ycsd-hub-2" at bounding box center [262, 139] width 109 height 13
drag, startPoint x: 243, startPoint y: 143, endPoint x: 184, endPoint y: 149, distance: 59.5
click at [184, 149] on main "ycsd-hub 82 1 0 Create incident See overview ycsd-hub-2 2 0 0 Create incident S…" at bounding box center [346, 134] width 526 height 100
click at [207, 111] on div "ycsd-hub 82 1 0 Create incident See overview" at bounding box center [349, 107] width 300 height 26
click at [217, 106] on p "ycsd-hub" at bounding box center [262, 107] width 109 height 13
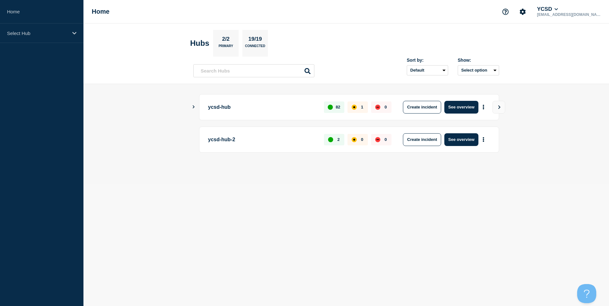
drag, startPoint x: 209, startPoint y: 104, endPoint x: 204, endPoint y: 104, distance: 4.5
click at [208, 104] on div "ycsd-hub 82 1 0 Create incident See overview" at bounding box center [349, 107] width 300 height 26
click at [192, 107] on icon "Show Connected Hubs" at bounding box center [193, 106] width 4 height 3
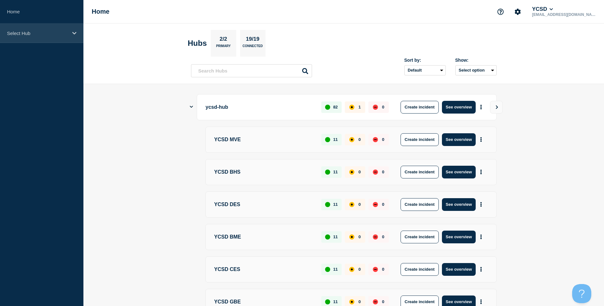
click at [49, 34] on p "Select Hub" at bounding box center [37, 33] width 61 height 5
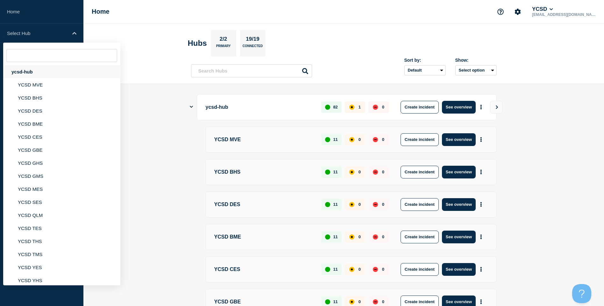
click at [36, 72] on div "ycsd-hub" at bounding box center [61, 71] width 117 height 13
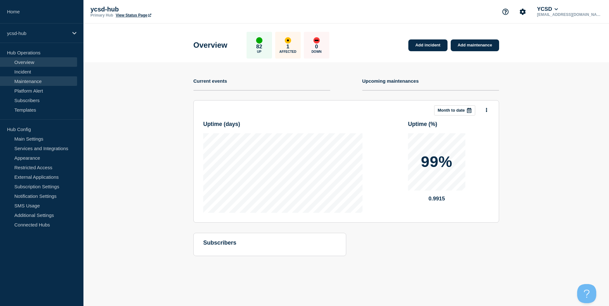
click at [16, 84] on link "Maintenance" at bounding box center [38, 81] width 77 height 10
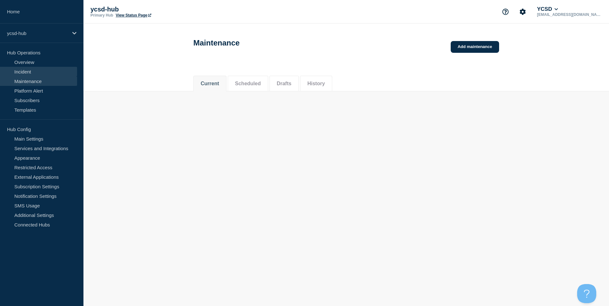
click at [24, 75] on link "Incident" at bounding box center [38, 72] width 77 height 10
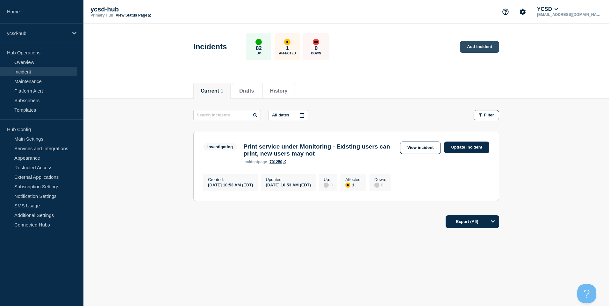
click at [482, 47] on link "Add incident" at bounding box center [479, 47] width 39 height 12
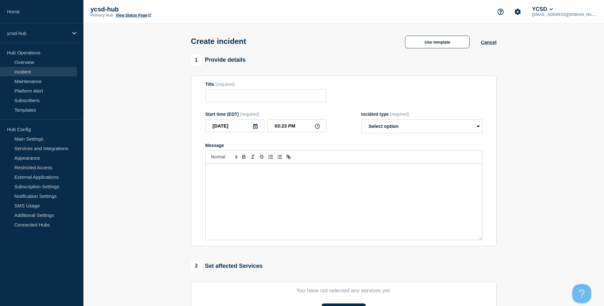
click at [301, 209] on div "Message" at bounding box center [344, 202] width 276 height 76
click at [259, 99] on input "Title" at bounding box center [265, 95] width 121 height 13
drag, startPoint x: 232, startPoint y: 227, endPoint x: 235, endPoint y: 219, distance: 8.4
click at [232, 226] on div "TLDR" at bounding box center [344, 202] width 276 height 76
click at [41, 14] on link "Home" at bounding box center [41, 12] width 83 height 24
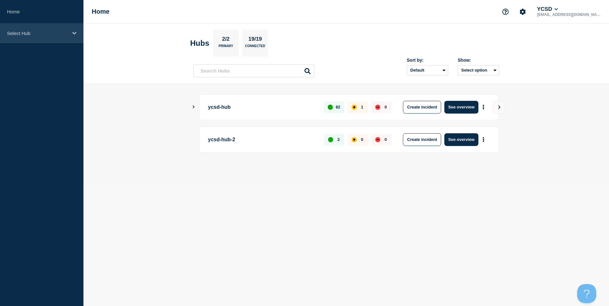
click at [66, 37] on div "Select Hub" at bounding box center [41, 33] width 83 height 19
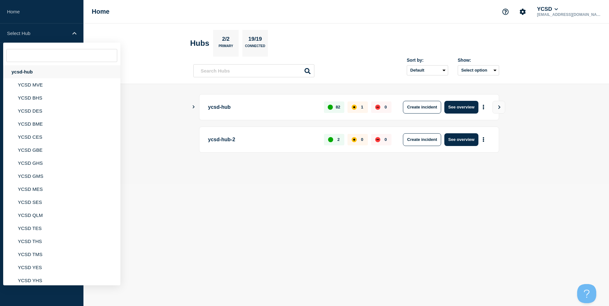
click at [48, 74] on div "ycsd-hub" at bounding box center [61, 71] width 117 height 13
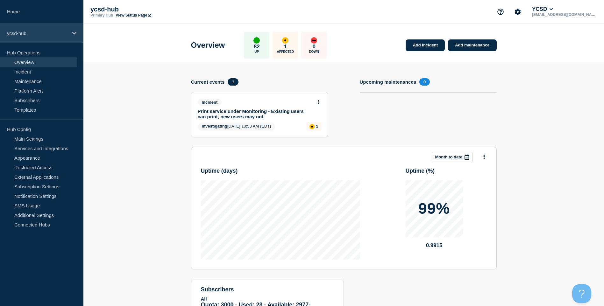
click at [45, 33] on p "ycsd-hub" at bounding box center [37, 33] width 61 height 5
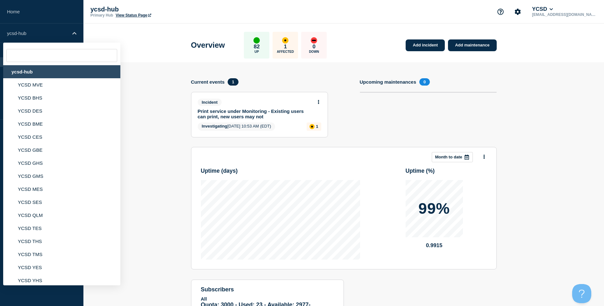
click at [144, 83] on section "Add incident Add maintenance Current events 1 Incident Print service under Moni…" at bounding box center [343, 205] width 521 height 286
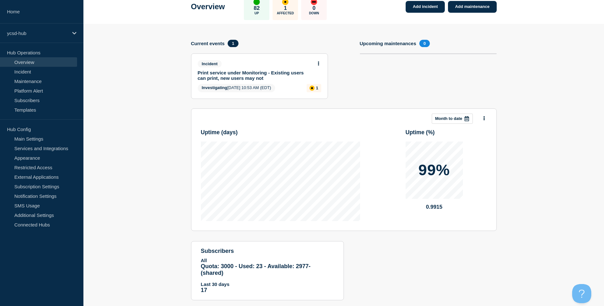
scroll to position [52, 0]
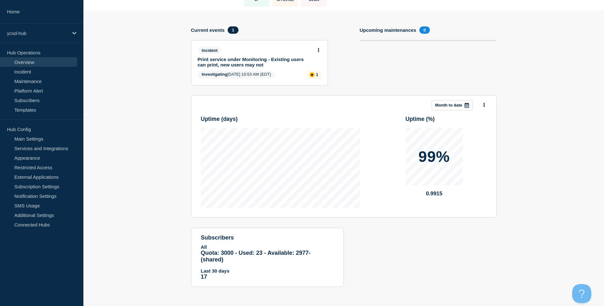
click at [481, 104] on div at bounding box center [481, 105] width 11 height 9
click at [486, 104] on button at bounding box center [484, 105] width 5 height 9
click at [36, 30] on div "ycsd-hub" at bounding box center [41, 33] width 83 height 19
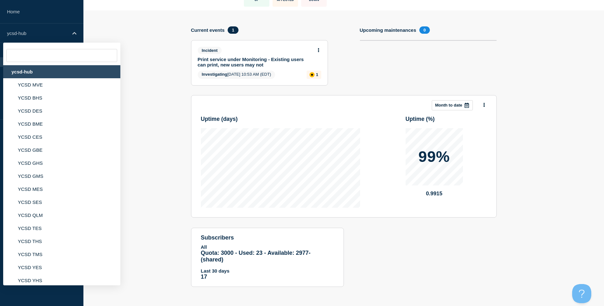
click at [31, 71] on div "ycsd-hub" at bounding box center [61, 71] width 117 height 13
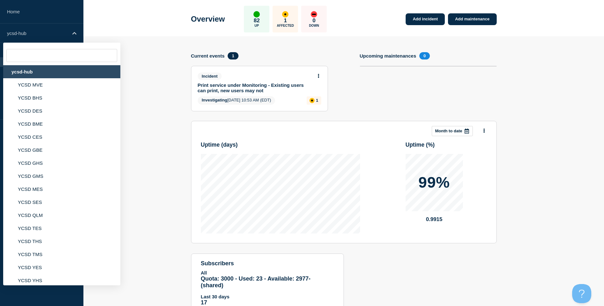
scroll to position [0, 0]
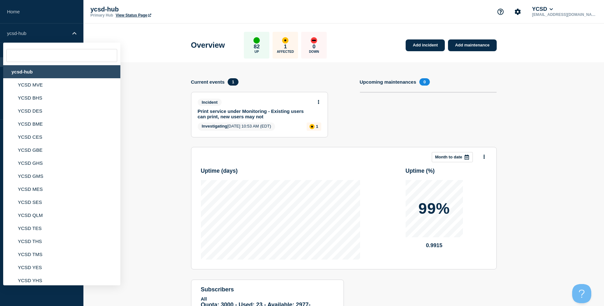
click at [138, 58] on header "Overview 82 Up 1 Affected 0 Down Add incident Add maintenance" at bounding box center [343, 43] width 521 height 39
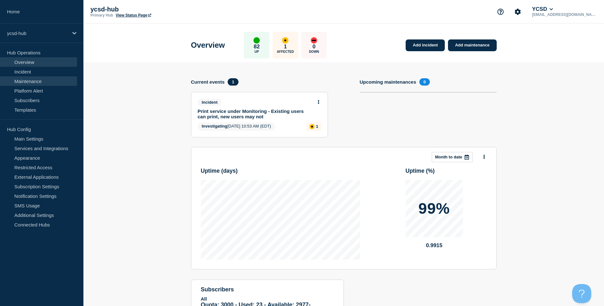
click at [33, 78] on link "Maintenance" at bounding box center [38, 81] width 77 height 10
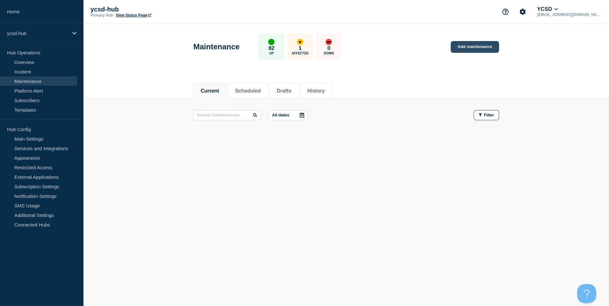
click at [498, 43] on link "Add maintenance" at bounding box center [475, 47] width 48 height 12
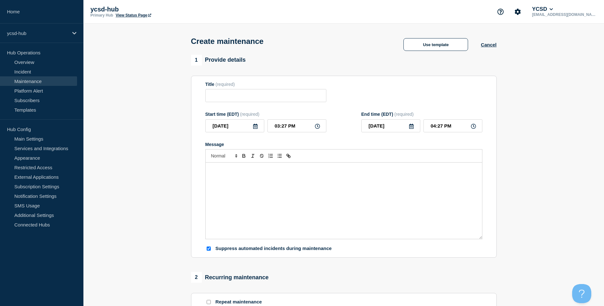
checkbox input "true"
click at [280, 99] on input "Title" at bounding box center [265, 95] width 121 height 13
type input "Device distribution - New Staff getting their devices"
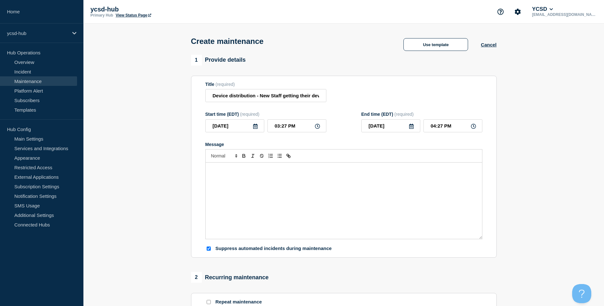
click at [318, 190] on div "Message" at bounding box center [344, 201] width 276 height 76
click at [271, 178] on p "Message" at bounding box center [344, 176] width 267 height 6
click at [294, 154] on div at bounding box center [343, 155] width 277 height 13
click at [290, 156] on icon "Toggle link" at bounding box center [289, 156] width 6 height 6
click at [289, 158] on icon "Toggle link" at bounding box center [289, 157] width 2 height 2
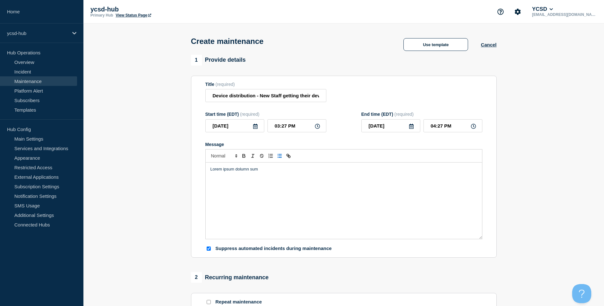
click at [280, 159] on icon "Toggle bulleted list" at bounding box center [280, 156] width 6 height 6
click at [290, 158] on icon "Toggle link" at bounding box center [289, 157] width 2 height 2
drag, startPoint x: 262, startPoint y: 179, endPoint x: 164, endPoint y: 172, distance: 99.0
click at [164, 172] on section "1 Provide details Title (required) Device distribution - New Staff getting thei…" at bounding box center [343, 276] width 521 height 442
click at [290, 157] on icon "Toggle link" at bounding box center [289, 156] width 6 height 6
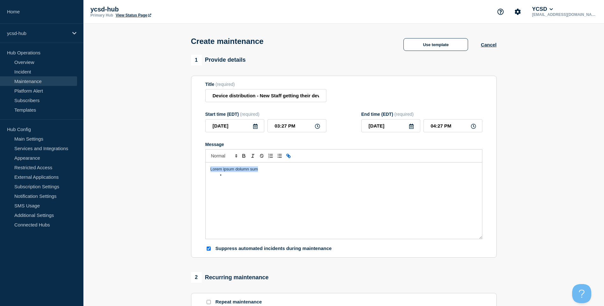
type input "Lorem ipsum dolumn sum"
drag, startPoint x: 361, startPoint y: 220, endPoint x: 357, endPoint y: 219, distance: 3.6
click at [360, 220] on div "Lorem ipsum dolumn sum" at bounding box center [344, 201] width 276 height 76
drag, startPoint x: 279, startPoint y: 181, endPoint x: 172, endPoint y: 166, distance: 107.5
click at [178, 170] on section "1 Provide details Title (required) Device distribution - New Staff getting thei…" at bounding box center [343, 276] width 521 height 442
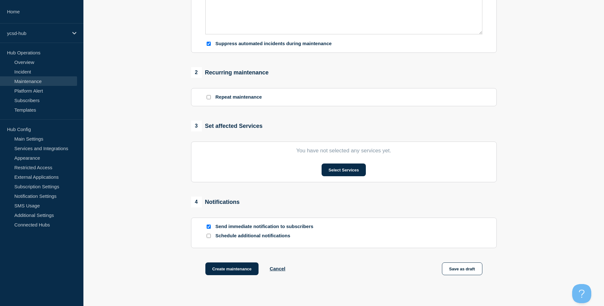
scroll to position [249, 0]
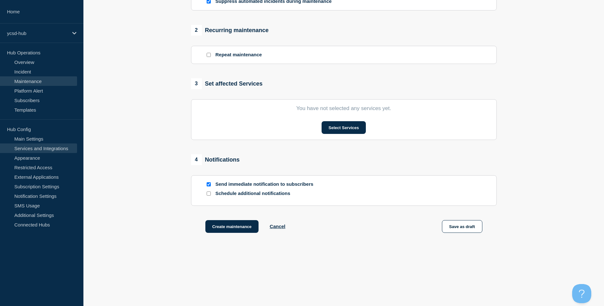
click at [17, 150] on link "Services and Integrations" at bounding box center [38, 149] width 77 height 10
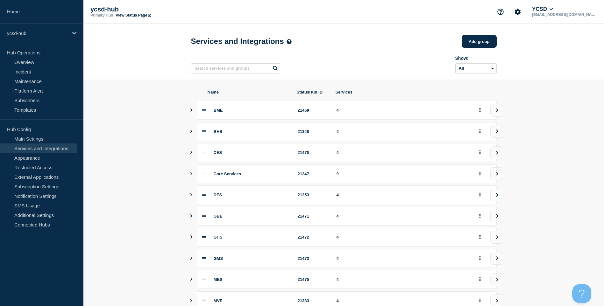
click at [349, 68] on div "Show: All Archived Non-archived" at bounding box center [344, 63] width 306 height 25
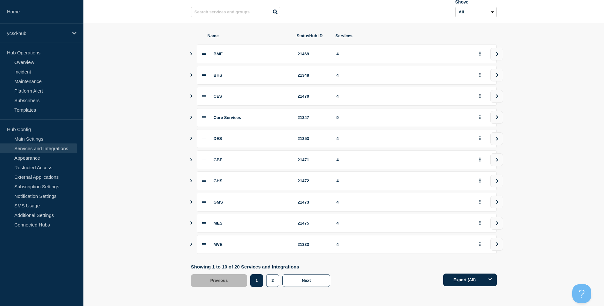
scroll to position [59, 0]
click at [26, 37] on div "ycsd-hub" at bounding box center [41, 33] width 83 height 19
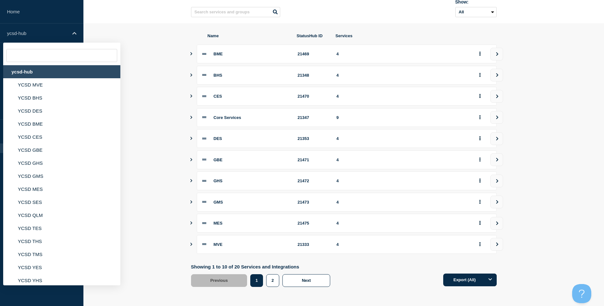
click at [201, 50] on div "BME 21469 4" at bounding box center [347, 54] width 300 height 19
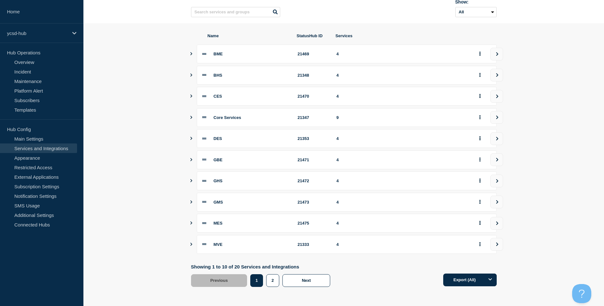
click at [152, 112] on section "Name StatusHub ID Services BME 21469 4 BHS 21348 4 CES 21470 4 Core Services 21…" at bounding box center [343, 160] width 521 height 274
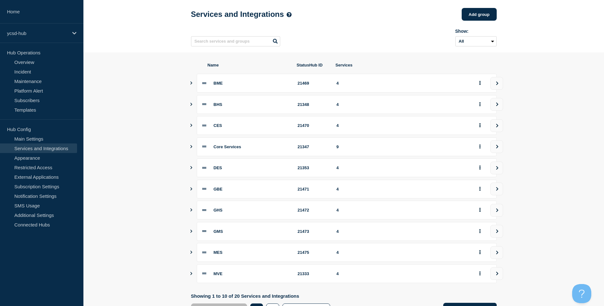
scroll to position [0, 0]
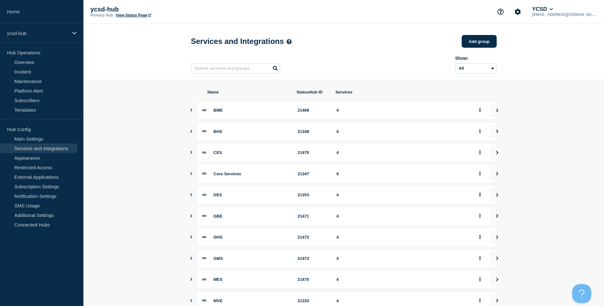
click at [191, 112] on icon "Show services" at bounding box center [191, 110] width 2 height 3
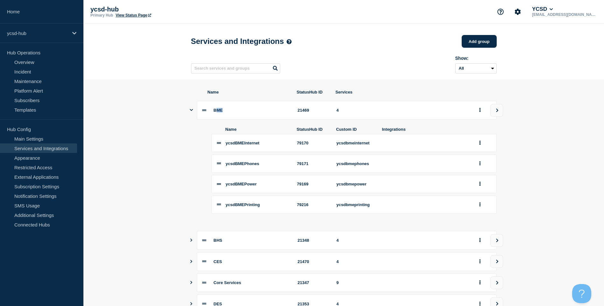
drag, startPoint x: 216, startPoint y: 115, endPoint x: 239, endPoint y: 114, distance: 23.0
click at [239, 113] on div "BME" at bounding box center [252, 110] width 76 height 5
click at [53, 32] on p "ycsd-hub" at bounding box center [37, 33] width 61 height 5
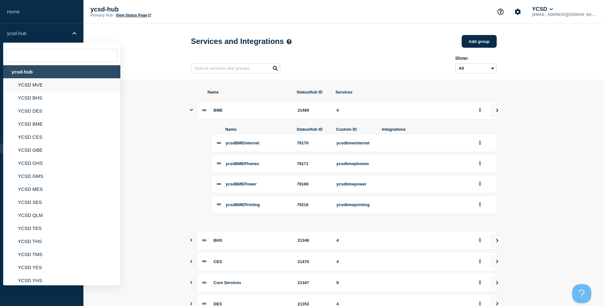
click at [42, 91] on li "YCSD MVE" at bounding box center [61, 97] width 117 height 13
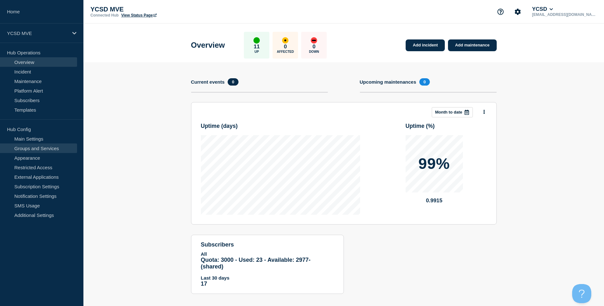
click at [61, 151] on link "Groups and Services" at bounding box center [38, 149] width 77 height 10
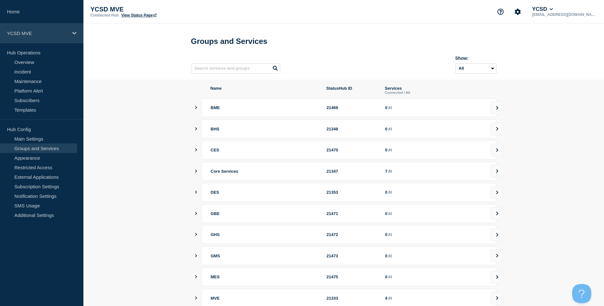
click at [50, 40] on div "YCSD MVE" at bounding box center [41, 33] width 83 height 19
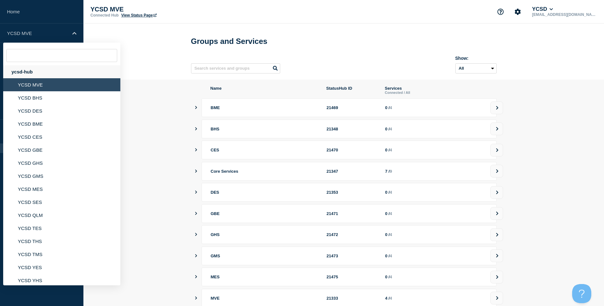
click at [34, 75] on div "ycsd-hub" at bounding box center [61, 71] width 117 height 13
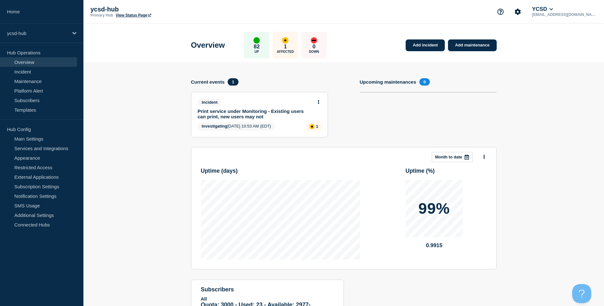
drag, startPoint x: 64, startPoint y: 147, endPoint x: 184, endPoint y: 149, distance: 119.8
click at [64, 147] on link "Services and Integrations" at bounding box center [38, 149] width 77 height 10
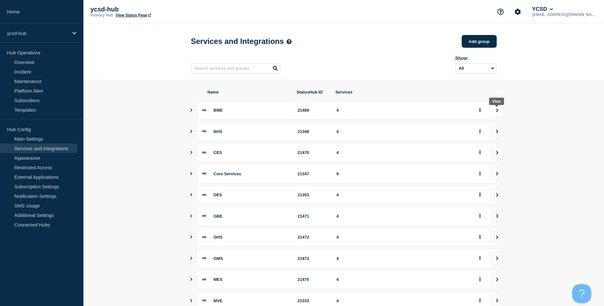
click at [502, 112] on button "view group" at bounding box center [496, 110] width 13 height 13
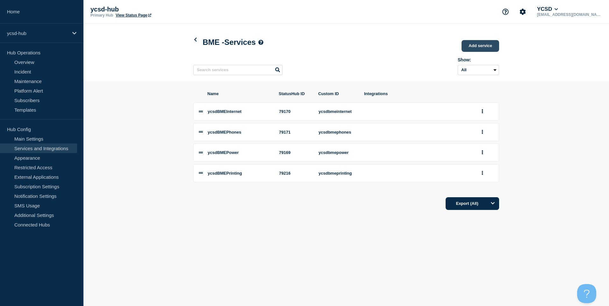
click at [482, 47] on link "Add service" at bounding box center [481, 46] width 38 height 12
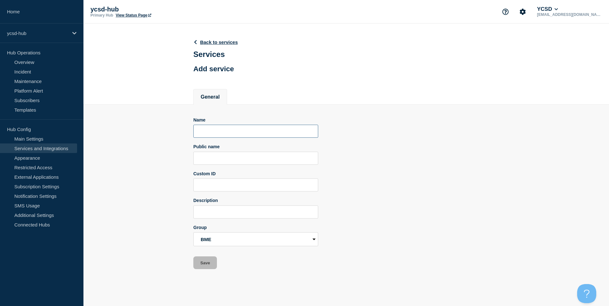
drag, startPoint x: 272, startPoint y: 139, endPoint x: 273, endPoint y: 135, distance: 3.6
click at [272, 137] on input "Name" at bounding box center [255, 131] width 125 height 13
click at [273, 134] on input "Name" at bounding box center [255, 131] width 125 height 13
click at [250, 160] on input "Public name" at bounding box center [255, 158] width 125 height 13
drag, startPoint x: 227, startPoint y: 190, endPoint x: 249, endPoint y: 229, distance: 44.2
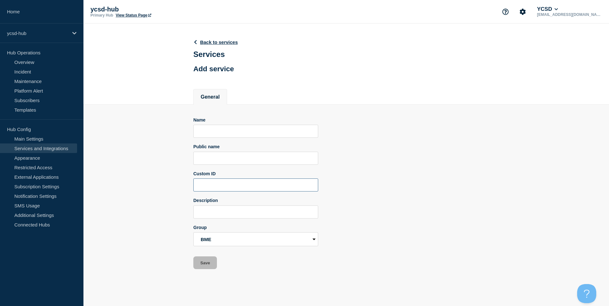
click at [230, 195] on form "Name Public name Custom ID Description Group BME BHS CES Core Services DES GBE …" at bounding box center [255, 194] width 125 height 152
click at [243, 212] on input "Description" at bounding box center [255, 212] width 125 height 13
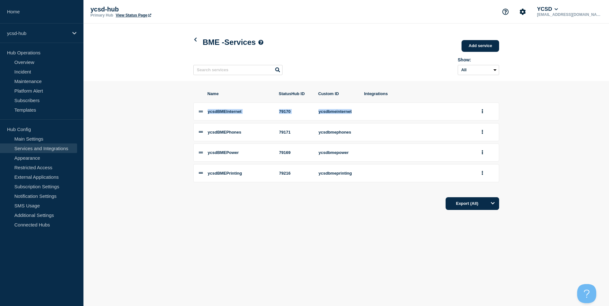
drag, startPoint x: 346, startPoint y: 119, endPoint x: 199, endPoint y: 106, distance: 146.8
click at [199, 106] on li "ycsdBMEInternet 79170 ycsdbmeinternet" at bounding box center [346, 112] width 306 height 18
drag, startPoint x: 199, startPoint y: 106, endPoint x: 232, endPoint y: 115, distance: 33.9
click at [232, 114] on span "ycsdBMEInternet" at bounding box center [225, 111] width 34 height 5
drag, startPoint x: 253, startPoint y: 110, endPoint x: 203, endPoint y: 114, distance: 49.9
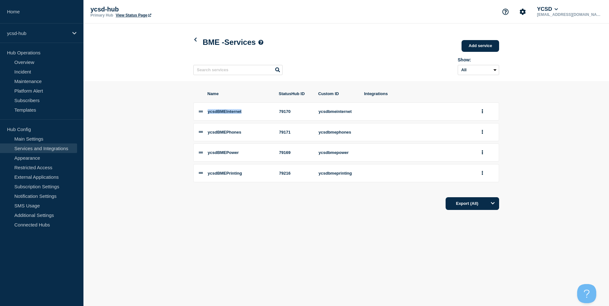
click at [203, 114] on li "ycsdBMEInternet 79170 ycsdbmeinternet" at bounding box center [346, 112] width 306 height 18
drag, startPoint x: 320, startPoint y: 114, endPoint x: 332, endPoint y: 117, distance: 12.1
click at [324, 114] on div "ycsdbmeinternet" at bounding box center [338, 111] width 38 height 5
drag, startPoint x: 332, startPoint y: 117, endPoint x: 317, endPoint y: 104, distance: 19.4
click at [317, 104] on li "ycsdBMEInternet 79170 ycsdbmeinternet" at bounding box center [346, 112] width 306 height 18
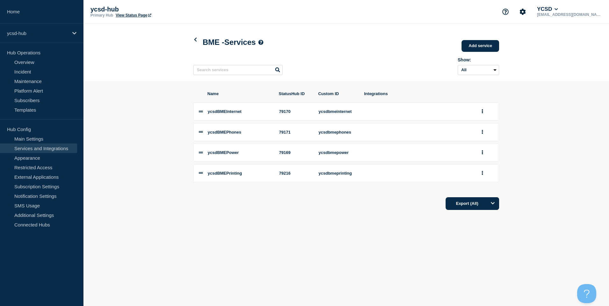
click at [194, 53] on header "BME - Services Add service Here you can create & manage services that will be d…" at bounding box center [346, 53] width 526 height 58
click at [195, 49] on div "BME - Services Add service" at bounding box center [346, 42] width 306 height 21
click at [197, 41] on icon at bounding box center [195, 40] width 5 height 4
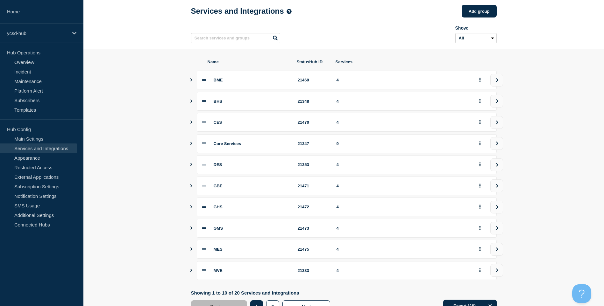
scroll to position [59, 0]
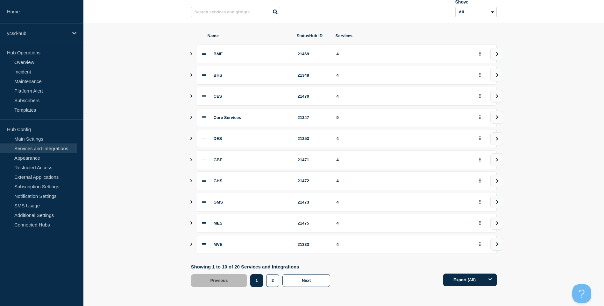
click at [496, 118] on button "view group" at bounding box center [496, 117] width 13 height 13
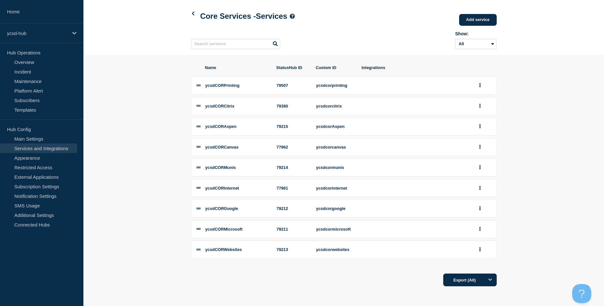
scroll to position [30, 0]
click at [467, 14] on link "Add service" at bounding box center [478, 20] width 38 height 12
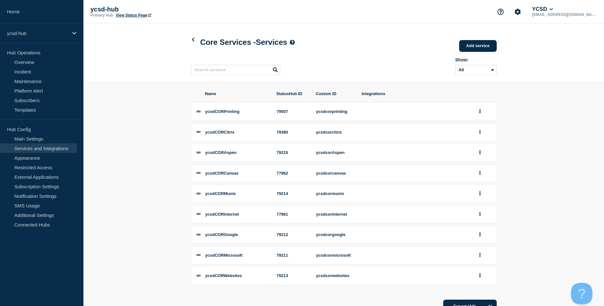
drag, startPoint x: 578, startPoint y: 301, endPoint x: 575, endPoint y: 314, distance: 12.8
click at [575, 302] on html at bounding box center [580, 292] width 19 height 19
click at [489, 50] on link "Add service" at bounding box center [478, 46] width 38 height 12
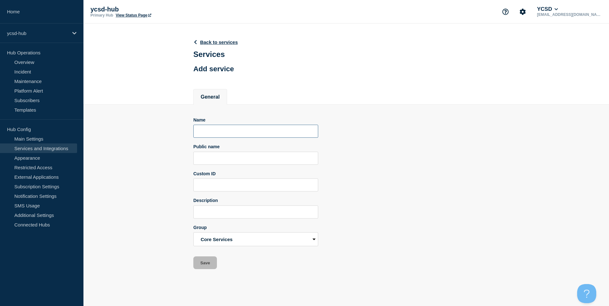
click at [234, 133] on input "Name" at bounding box center [255, 131] width 125 height 13
type input "ycsdCORClever"
type input "Clever"
type input "ycsdcorclever"
click at [252, 210] on input "Description" at bounding box center [255, 212] width 125 height 13
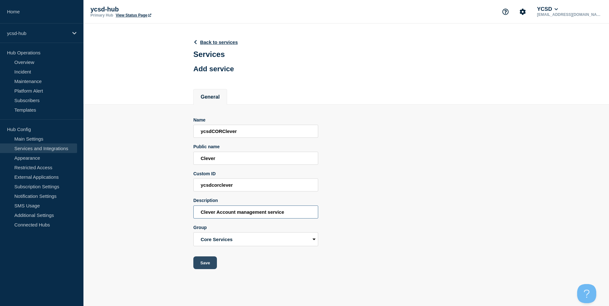
type input "Clever Account management service"
click at [210, 265] on button "Save" at bounding box center [205, 263] width 24 height 13
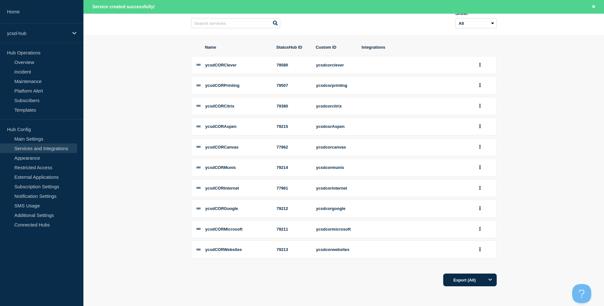
scroll to position [64, 0]
click at [476, 61] on button "group actions" at bounding box center [480, 65] width 8 height 10
click at [476, 74] on button "Edit" at bounding box center [484, 77] width 32 height 10
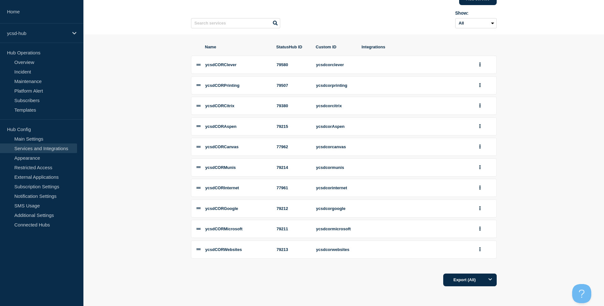
scroll to position [51, 0]
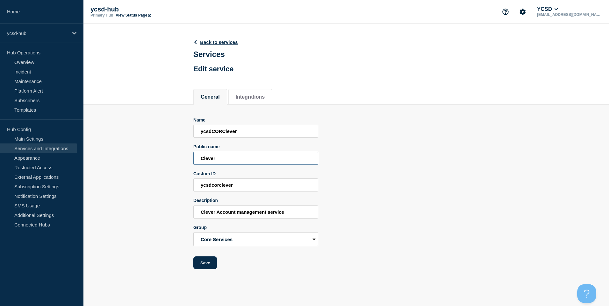
click at [197, 163] on input "Clever" at bounding box center [255, 158] width 125 height 13
type input "YCSD Clever"
click at [210, 263] on button "Save" at bounding box center [205, 263] width 24 height 13
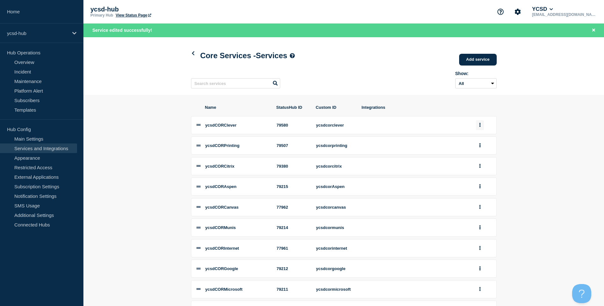
click at [479, 128] on button "group actions" at bounding box center [480, 125] width 8 height 10
click at [471, 139] on button "Edit" at bounding box center [484, 137] width 32 height 10
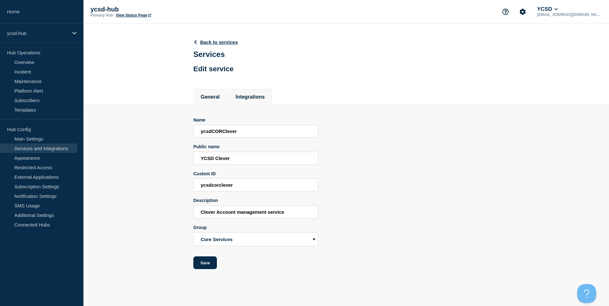
click at [254, 105] on li "Integrations" at bounding box center [250, 97] width 44 height 16
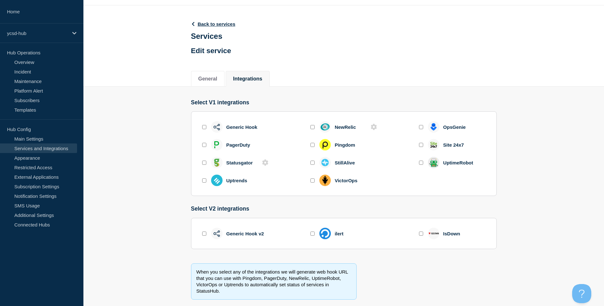
scroll to position [32, 0]
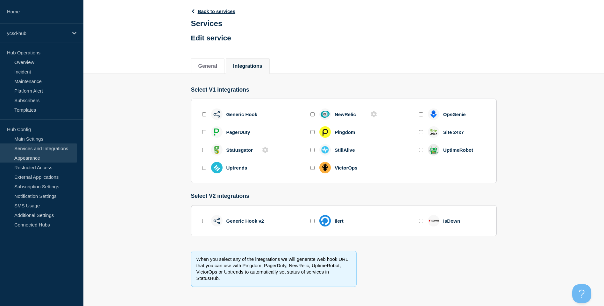
click at [42, 155] on link "Appearance" at bounding box center [38, 158] width 77 height 10
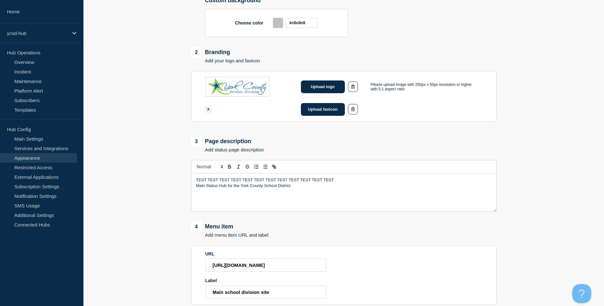
scroll to position [191, 0]
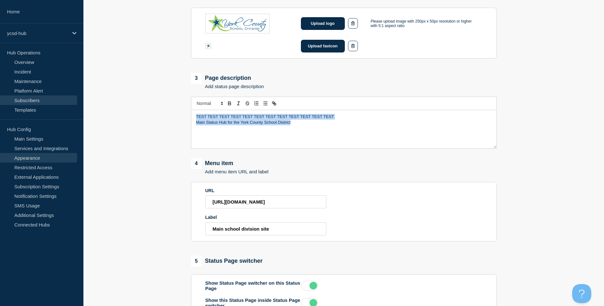
drag, startPoint x: 321, startPoint y: 141, endPoint x: 73, endPoint y: 96, distance: 251.9
click at [35, 99] on div "Home ycsd-hub Hub Operations Overview Incident Maintenance Platform Alert Subsc…" at bounding box center [302, 90] width 604 height 562
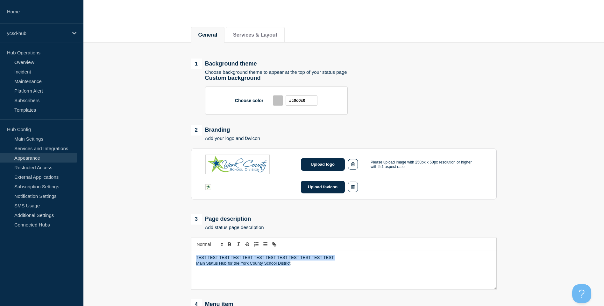
scroll to position [0, 0]
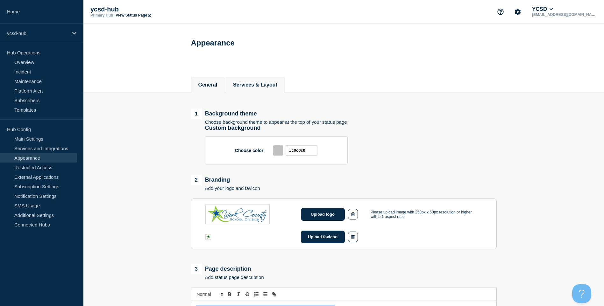
click at [268, 84] on button "Services & Layout" at bounding box center [255, 85] width 44 height 6
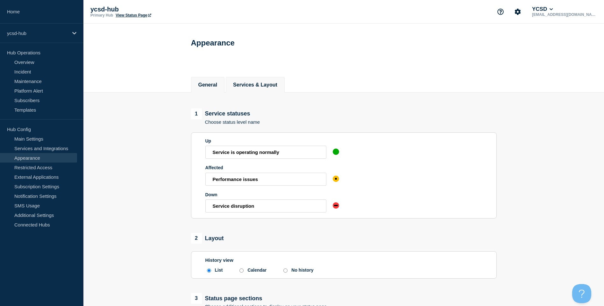
click at [212, 85] on button "General" at bounding box center [207, 85] width 19 height 6
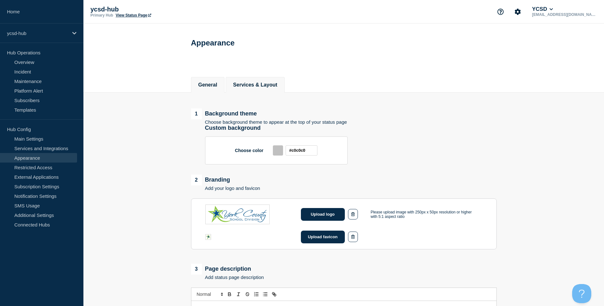
click at [256, 86] on button "Services & Layout" at bounding box center [255, 85] width 44 height 6
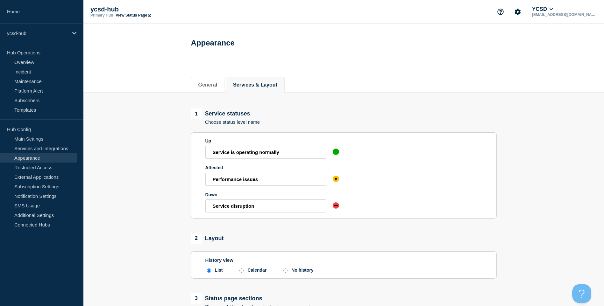
click at [220, 101] on main "1 Service statuses Choose status level name Up Service is operating normally Af…" at bounding box center [343, 274] width 521 height 363
click at [219, 90] on li "General" at bounding box center [208, 85] width 34 height 16
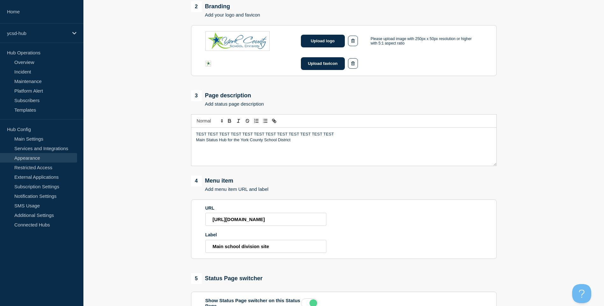
scroll to position [255, 0]
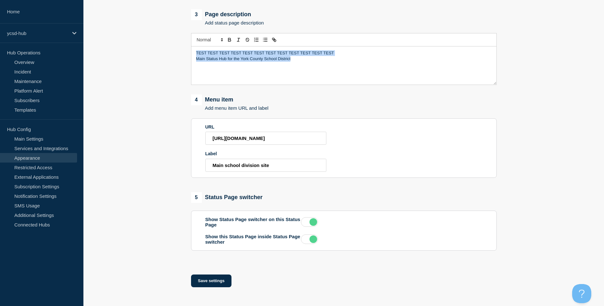
drag, startPoint x: 317, startPoint y: 70, endPoint x: 132, endPoint y: 27, distance: 189.4
click at [134, 28] on main "1 Background theme Choose background theme to appear at the top of your status …" at bounding box center [343, 67] width 521 height 459
click at [296, 64] on div "TEST TEST TEST TEST TEST TEST TEST TEST TEST TEST TEST TEST Main Status Hub for…" at bounding box center [343, 66] width 305 height 38
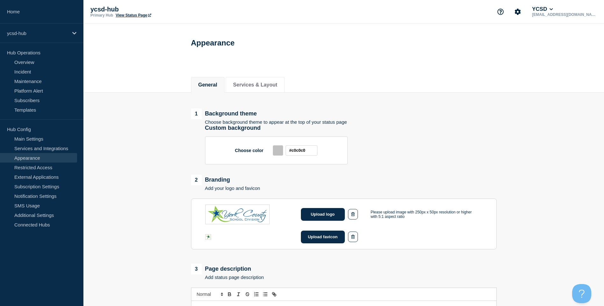
scroll to position [223, 0]
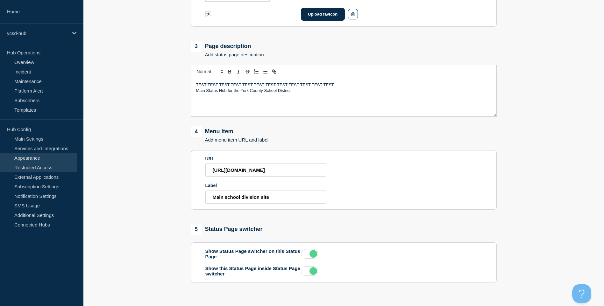
click at [57, 168] on link "Restricted Access" at bounding box center [38, 168] width 77 height 10
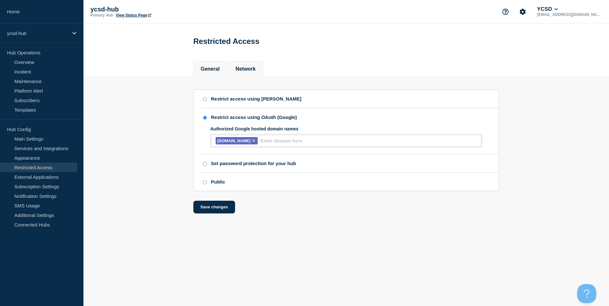
drag, startPoint x: 275, startPoint y: 62, endPoint x: 259, endPoint y: 68, distance: 17.0
click at [275, 62] on div "General Network" at bounding box center [346, 66] width 306 height 22
click at [252, 70] on button "Network" at bounding box center [246, 69] width 20 height 6
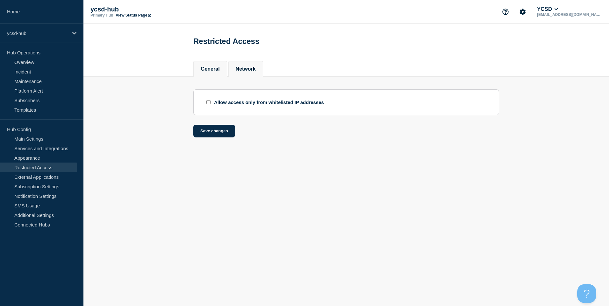
click at [212, 71] on button "General" at bounding box center [210, 69] width 19 height 6
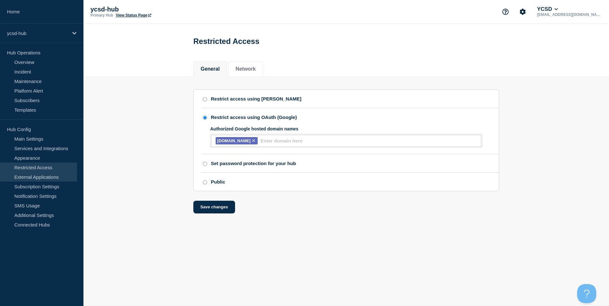
click at [50, 177] on link "External Applications" at bounding box center [38, 177] width 77 height 10
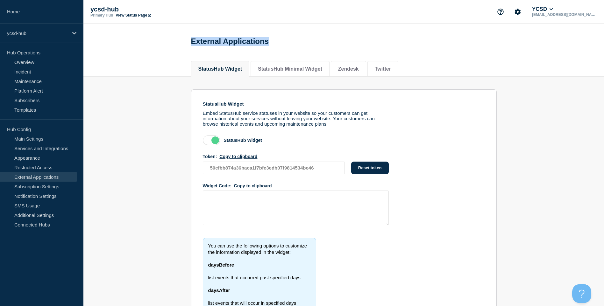
drag, startPoint x: 295, startPoint y: 43, endPoint x: 183, endPoint y: 45, distance: 111.5
click at [183, 45] on header "External Applications" at bounding box center [343, 39] width 521 height 31
click at [268, 71] on button "StatusHub Minimal Widget" at bounding box center [290, 69] width 64 height 6
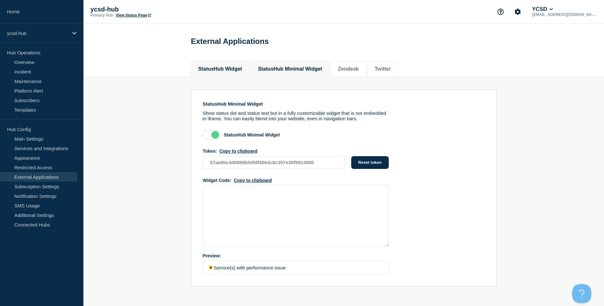
click at [218, 75] on li "StatusHub Widget" at bounding box center [220, 69] width 59 height 16
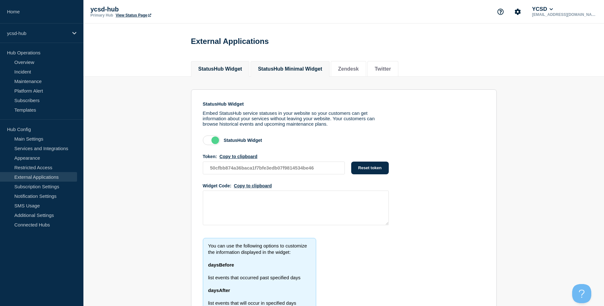
click at [287, 68] on button "StatusHub Minimal Widget" at bounding box center [290, 69] width 64 height 6
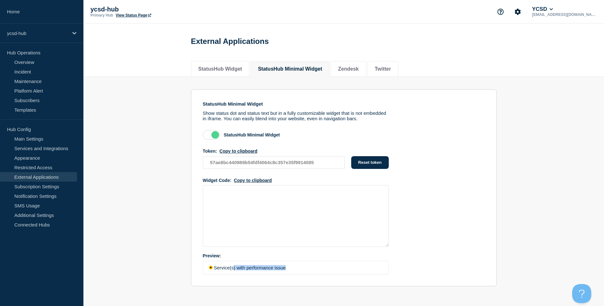
drag, startPoint x: 239, startPoint y: 273, endPoint x: 354, endPoint y: 273, distance: 115.3
click at [354, 271] on p "Service(s) with performance issue" at bounding box center [296, 267] width 180 height 5
click at [403, 268] on section "StatusHub Minimal Widget Show status dot and status text but in a fully customi…" at bounding box center [344, 197] width 306 height 217
click at [366, 75] on li "Zendesk" at bounding box center [348, 69] width 35 height 16
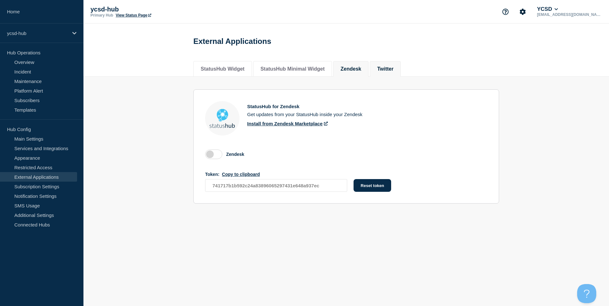
click at [392, 74] on li "Twitter" at bounding box center [385, 69] width 31 height 16
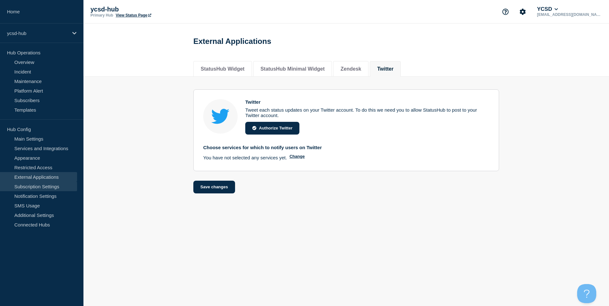
click at [42, 186] on link "Subscription Settings" at bounding box center [38, 187] width 77 height 10
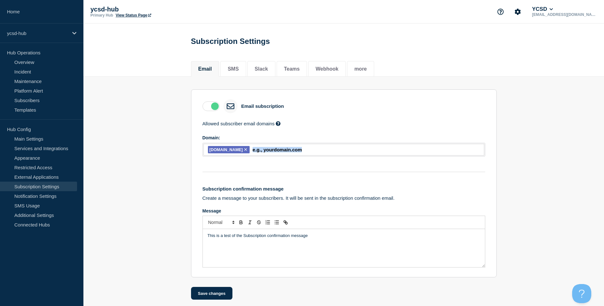
drag, startPoint x: 279, startPoint y: 154, endPoint x: 232, endPoint y: 165, distance: 49.0
click at [232, 165] on div "Allowed subscriber email domains Enter domain names to restrict subscriber emai…" at bounding box center [344, 194] width 283 height 147
drag, startPoint x: 232, startPoint y: 165, endPoint x: 261, endPoint y: 179, distance: 32.5
click at [261, 179] on div "Allowed subscriber email domains Enter domain names to restrict subscriber emai…" at bounding box center [344, 194] width 283 height 147
drag, startPoint x: 358, startPoint y: 252, endPoint x: 142, endPoint y: 209, distance: 220.7
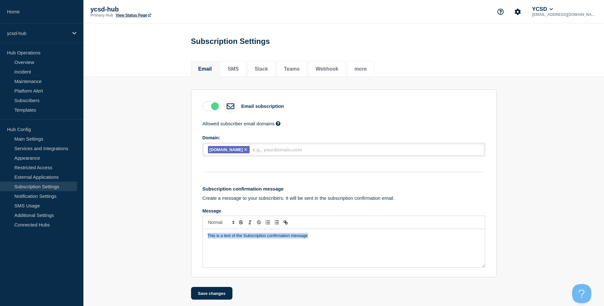
click at [142, 209] on section "Email subscription Allowed subscriber email domains Enter domain names to restr…" at bounding box center [343, 189] width 521 height 224
click at [366, 257] on div "This is a test of the Subscription confirmation message" at bounding box center [344, 248] width 282 height 38
drag, startPoint x: 337, startPoint y: 250, endPoint x: 152, endPoint y: 243, distance: 185.5
click at [152, 243] on section "Email subscription Allowed subscriber email domains Enter domain names to restr…" at bounding box center [343, 189] width 521 height 224
click at [345, 244] on div "This is a test of the Subscription confirmation message" at bounding box center [344, 248] width 282 height 38
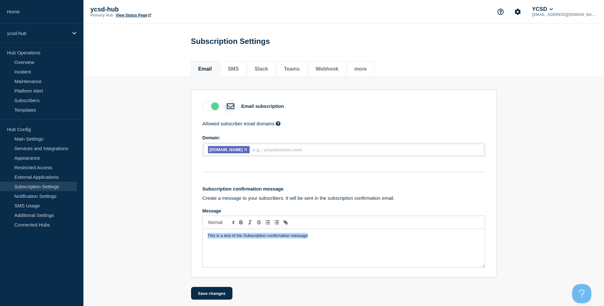
drag, startPoint x: 310, startPoint y: 238, endPoint x: 173, endPoint y: 233, distance: 137.0
click at [173, 233] on section "Email subscription Allowed subscriber email domains Enter domain names to restr…" at bounding box center [343, 189] width 521 height 224
click at [228, 74] on li "SMS" at bounding box center [233, 69] width 26 height 16
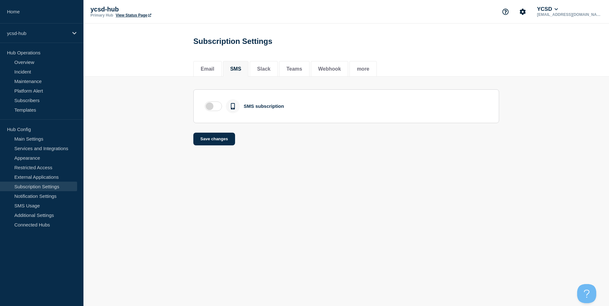
click at [200, 116] on section "SMS subscription" at bounding box center [346, 106] width 306 height 34
click at [214, 105] on label at bounding box center [213, 107] width 17 height 10
click at [0, 0] on input "checkbox" at bounding box center [0, 0] width 0 height 0
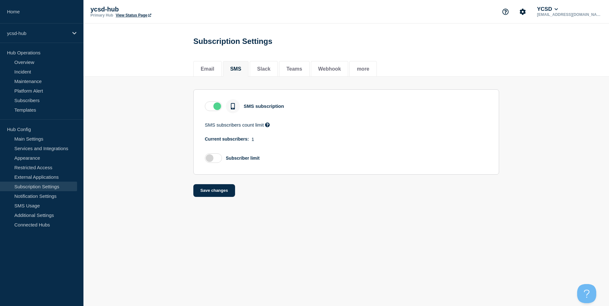
click at [216, 158] on label at bounding box center [213, 159] width 17 height 10
click at [0, 0] on input "checkbox" at bounding box center [0, 0] width 0 height 0
click at [220, 155] on div at bounding box center [213, 159] width 17 height 10
click at [217, 159] on label at bounding box center [213, 159] width 17 height 10
click at [0, 0] on input "checkbox" at bounding box center [0, 0] width 0 height 0
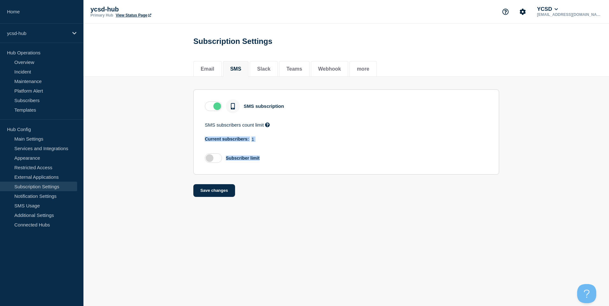
drag, startPoint x: 204, startPoint y: 142, endPoint x: 271, endPoint y: 149, distance: 67.6
click at [271, 149] on section "SMS subscription SMS subscribers count limit You can enable upper limit on SMS …" at bounding box center [346, 131] width 306 height 85
drag, startPoint x: 271, startPoint y: 149, endPoint x: 268, endPoint y: 139, distance: 10.5
click at [268, 139] on div "Current subscribers: 1" at bounding box center [346, 139] width 283 height 5
click at [273, 65] on li "Slack" at bounding box center [264, 69] width 28 height 16
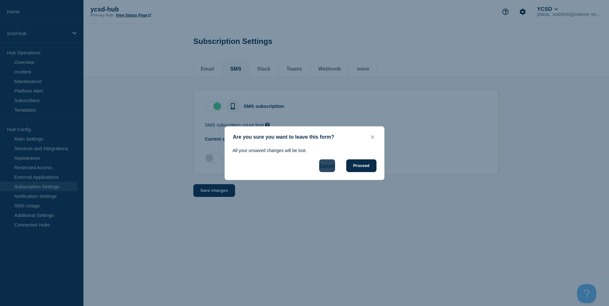
click at [325, 169] on button "Cancel" at bounding box center [327, 166] width 16 height 13
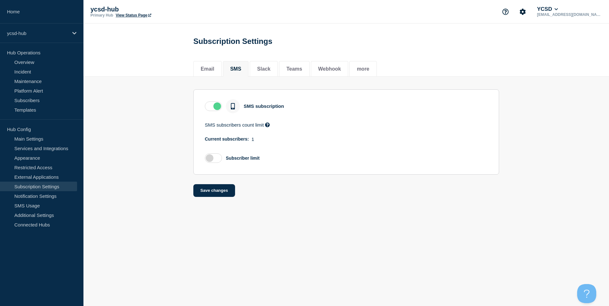
click at [264, 58] on div "Email SMS Slack Teams Webhook more" at bounding box center [346, 66] width 306 height 22
click at [269, 71] on button "Slack" at bounding box center [263, 69] width 13 height 6
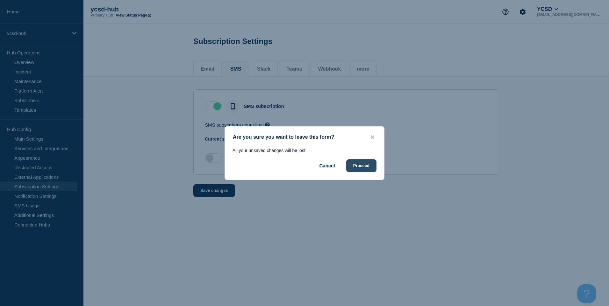
click at [358, 168] on button "Proceed" at bounding box center [361, 166] width 30 height 13
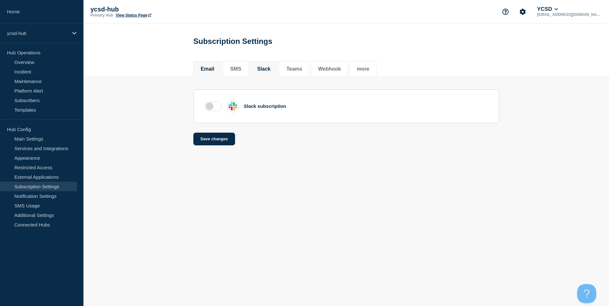
click at [209, 67] on button "Email" at bounding box center [208, 69] width 14 height 6
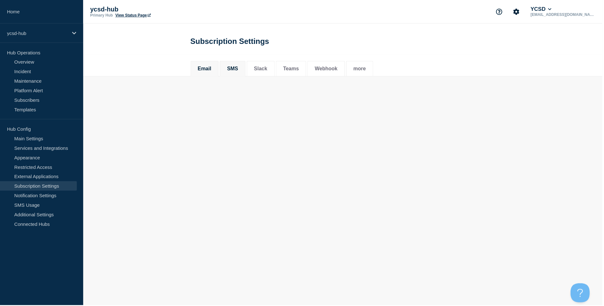
click at [232, 67] on button "SMS" at bounding box center [233, 69] width 11 height 6
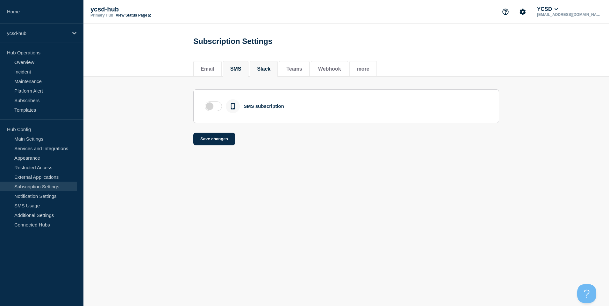
click at [278, 71] on li "Slack" at bounding box center [264, 69] width 28 height 16
click at [293, 72] on button "Teams" at bounding box center [294, 69] width 16 height 6
click at [328, 72] on button "Webhook" at bounding box center [329, 69] width 23 height 6
click at [45, 199] on link "Notification Settings" at bounding box center [38, 196] width 77 height 10
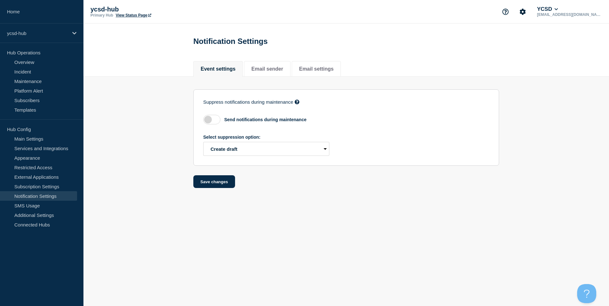
click at [213, 117] on label at bounding box center [211, 120] width 17 height 10
click at [0, 0] on input "checkbox" at bounding box center [0, 0] width 0 height 0
click at [209, 124] on label at bounding box center [211, 120] width 17 height 10
click at [0, 0] on input "checkbox" at bounding box center [0, 0] width 0 height 0
click at [266, 68] on button "Email sender" at bounding box center [267, 69] width 32 height 6
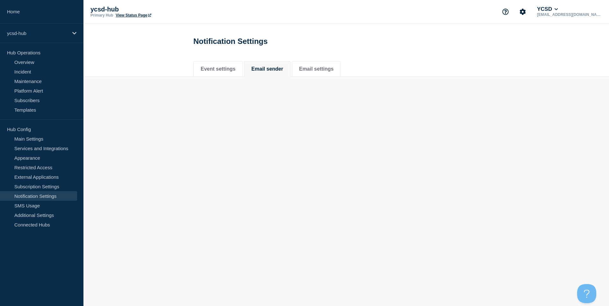
click at [274, 71] on button "Email sender" at bounding box center [267, 69] width 32 height 6
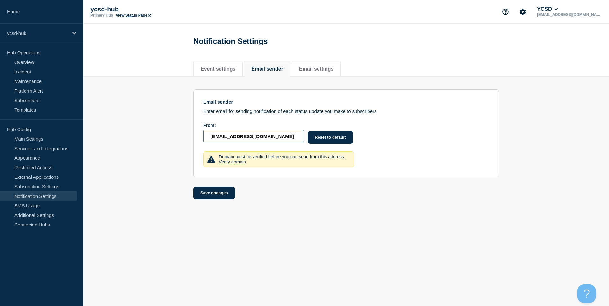
drag, startPoint x: 292, startPoint y: 144, endPoint x: 186, endPoint y: 142, distance: 106.1
click at [186, 142] on section "Email sender Enter email for sending notification of each status update you mak…" at bounding box center [346, 138] width 526 height 123
click at [252, 165] on p "Domain must be verified before you can send from this address. Verify domain" at bounding box center [284, 159] width 131 height 10
click at [325, 64] on li "Email settings" at bounding box center [316, 69] width 49 height 16
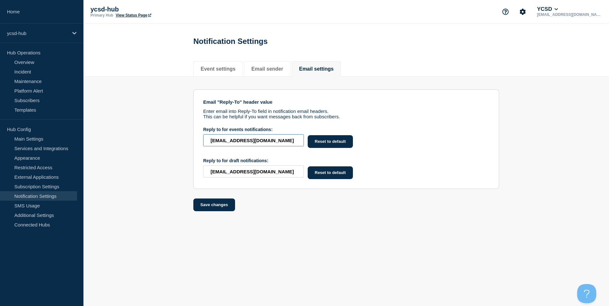
drag, startPoint x: 279, startPoint y: 146, endPoint x: 128, endPoint y: 140, distance: 151.1
click at [128, 140] on section "Email "Reply-To" header value Enter email into Reply-To field in notification e…" at bounding box center [346, 144] width 526 height 135
type input "[EMAIL_ADDRESS][DOMAIN_NAME]"
drag, startPoint x: 272, startPoint y: 174, endPoint x: 161, endPoint y: 169, distance: 110.9
click at [161, 169] on section "Email "Reply-To" header value Enter email into Reply-To field in notification e…" at bounding box center [346, 144] width 526 height 135
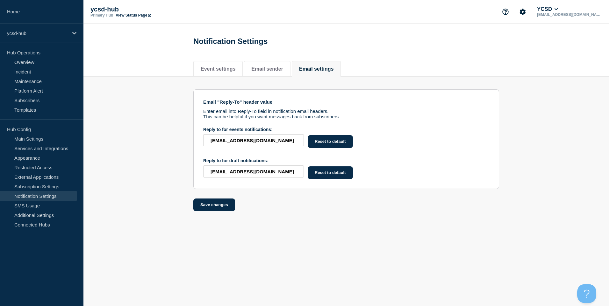
click at [327, 176] on button "Reset to default" at bounding box center [330, 173] width 45 height 13
type input "[EMAIL_ADDRESS][DOMAIN_NAME]"
click at [205, 207] on button "Save changes" at bounding box center [214, 203] width 42 height 13
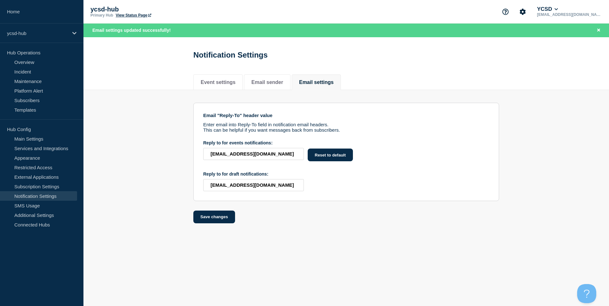
click at [54, 194] on link "Notification Settings" at bounding box center [38, 196] width 77 height 10
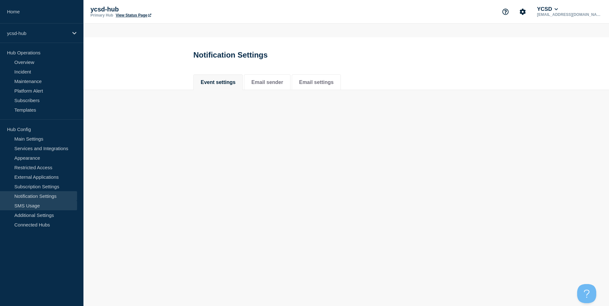
click at [50, 203] on link "SMS Usage" at bounding box center [38, 206] width 77 height 10
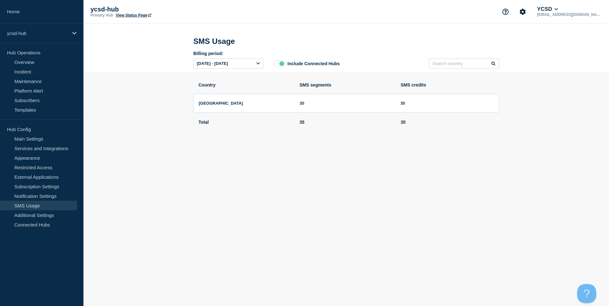
drag, startPoint x: 27, startPoint y: 201, endPoint x: 25, endPoint y: 211, distance: 10.2
click at [27, 201] on link "SMS Usage" at bounding box center [38, 206] width 77 height 10
click at [25, 214] on link "Additional Settings" at bounding box center [38, 216] width 77 height 10
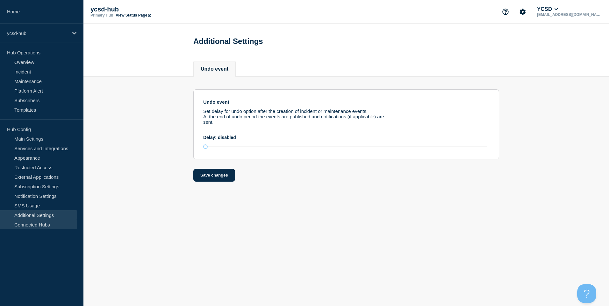
click at [60, 229] on link "Connected Hubs" at bounding box center [38, 225] width 77 height 10
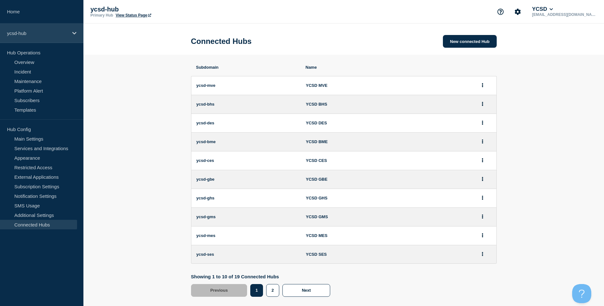
click at [46, 33] on p "ycsd-hub" at bounding box center [37, 33] width 61 height 5
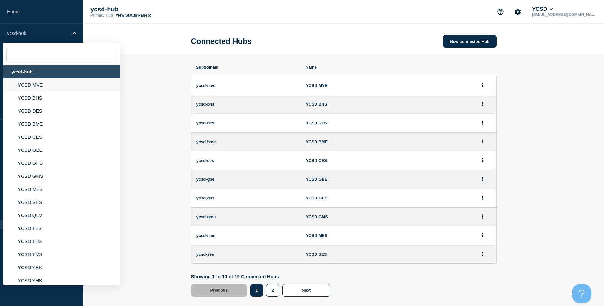
click at [41, 91] on li "YCSD MVE" at bounding box center [61, 97] width 117 height 13
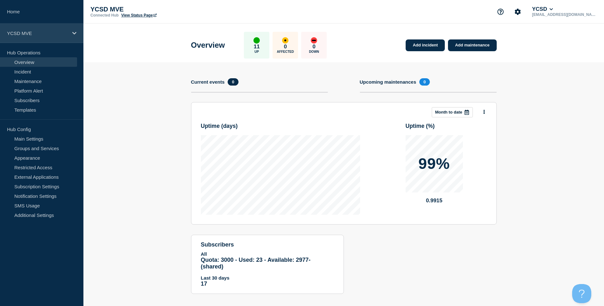
click at [38, 36] on div "YCSD MVE" at bounding box center [41, 33] width 83 height 19
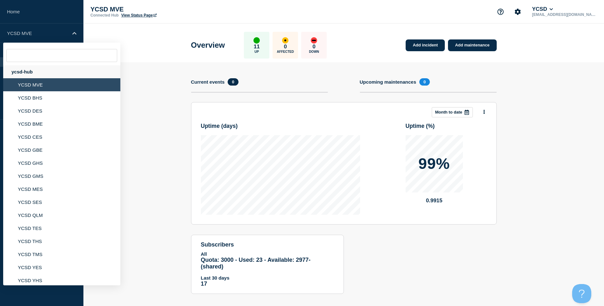
click at [38, 68] on div "ycsd-hub" at bounding box center [61, 71] width 117 height 13
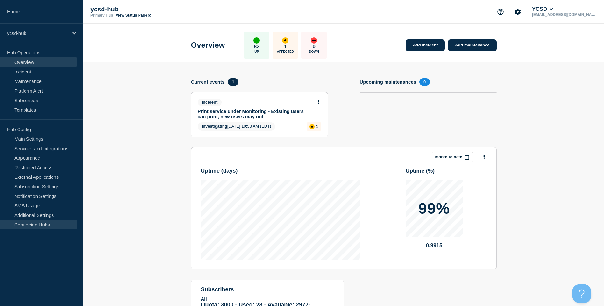
click at [55, 228] on link "Connected Hubs" at bounding box center [38, 225] width 77 height 10
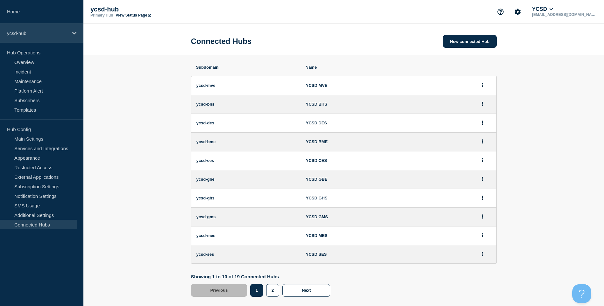
click at [45, 27] on div "ycsd-hub" at bounding box center [41, 33] width 83 height 19
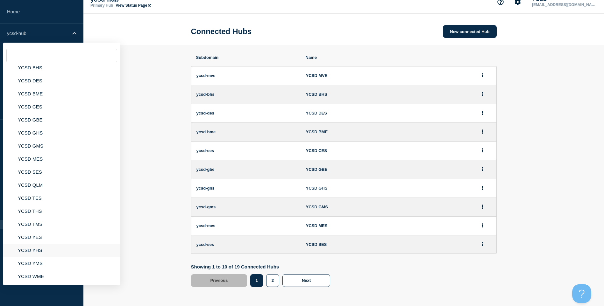
scroll to position [57, 0]
drag, startPoint x: 223, startPoint y: 102, endPoint x: 225, endPoint y: 89, distance: 13.2
click at [223, 102] on li "ycsd-bhs YCSD BHS" at bounding box center [344, 94] width 306 height 19
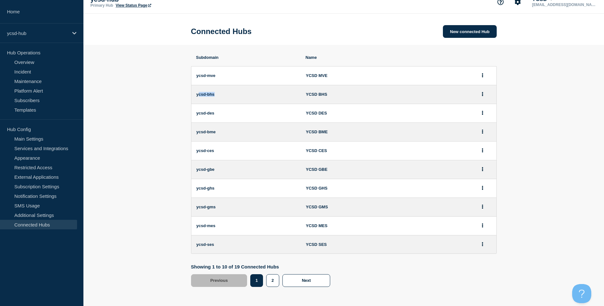
drag, startPoint x: 225, startPoint y: 89, endPoint x: 199, endPoint y: 92, distance: 27.0
click at [199, 92] on li "ycsd-bhs YCSD BHS" at bounding box center [344, 94] width 306 height 19
drag, startPoint x: 122, startPoint y: 181, endPoint x: 279, endPoint y: 166, distance: 157.7
click at [279, 166] on section "Subdomain Name ycsd-mve YCSD MVE ycsd-bhs YCSD BHS ycsd-des YCSD DES ycsd-bme Y…" at bounding box center [343, 171] width 521 height 252
click at [273, 280] on button "2" at bounding box center [272, 281] width 13 height 13
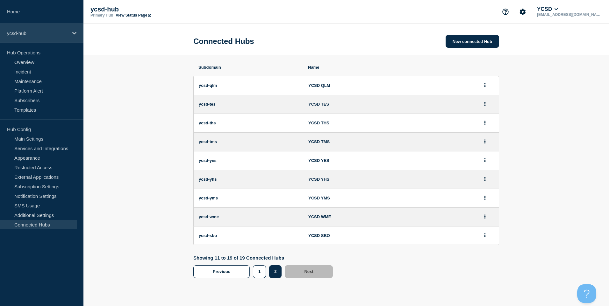
click at [60, 29] on div "ycsd-hub" at bounding box center [41, 33] width 83 height 19
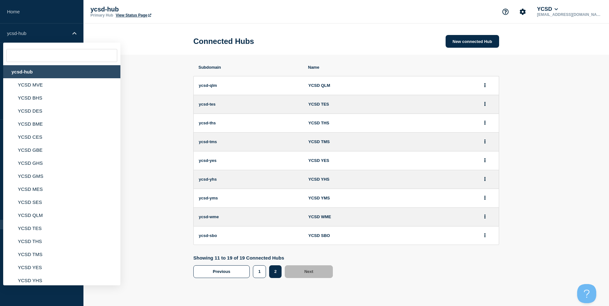
click at [48, 74] on div "ycsd-hub" at bounding box center [61, 71] width 117 height 13
click at [8, 10] on link "Home" at bounding box center [41, 12] width 83 height 24
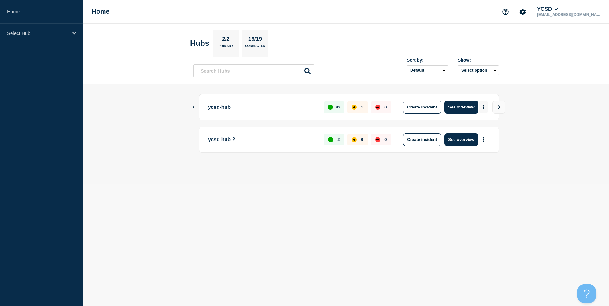
click at [485, 109] on button "More actions" at bounding box center [483, 107] width 8 height 12
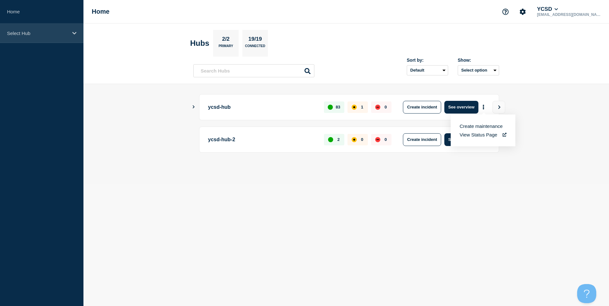
drag, startPoint x: 48, startPoint y: 55, endPoint x: 35, endPoint y: 31, distance: 27.2
click at [47, 53] on aside "Home Select Hub" at bounding box center [41, 153] width 83 height 306
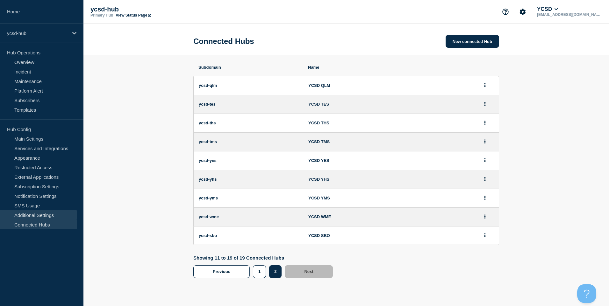
click at [37, 213] on link "Additional Settings" at bounding box center [38, 216] width 77 height 10
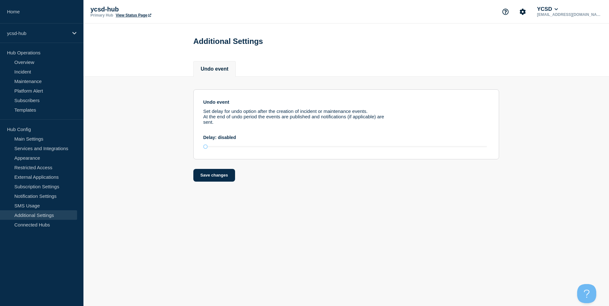
drag, startPoint x: 208, startPoint y: 105, endPoint x: 219, endPoint y: 105, distance: 11.2
click at [219, 105] on h3 "Undo event" at bounding box center [346, 101] width 286 height 5
drag, startPoint x: 219, startPoint y: 105, endPoint x: 243, endPoint y: 110, distance: 24.5
click at [243, 110] on div "Undo event Set delay for undo option after the creation of incident or maintena…" at bounding box center [346, 111] width 286 height 25
click at [61, 80] on link "Maintenance" at bounding box center [38, 81] width 77 height 10
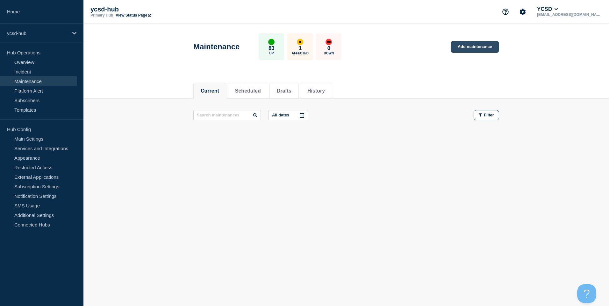
click at [487, 49] on link "Add maintenance" at bounding box center [475, 47] width 48 height 12
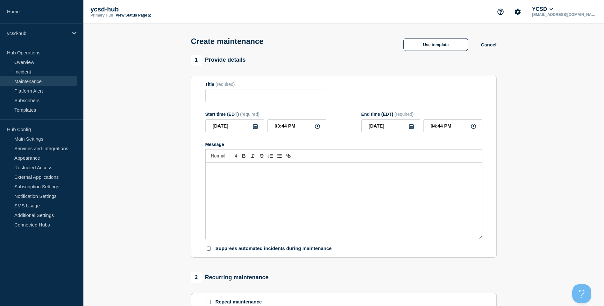
checkbox input "true"
click at [227, 190] on div "Message" at bounding box center [344, 201] width 276 height 76
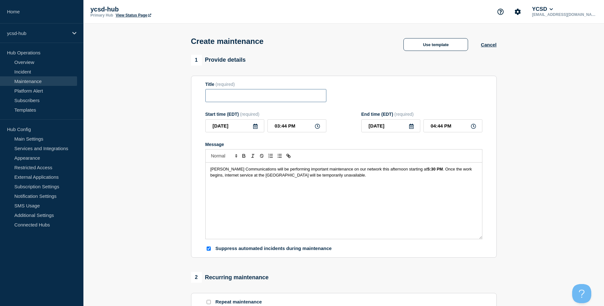
click at [222, 95] on input "Title" at bounding box center [265, 95] width 121 height 13
type input "Internet Maintenance"
click at [318, 128] on icon at bounding box center [317, 126] width 5 height 5
click at [288, 128] on input "03:44 PM" at bounding box center [297, 125] width 59 height 13
type input "04:00 PM"
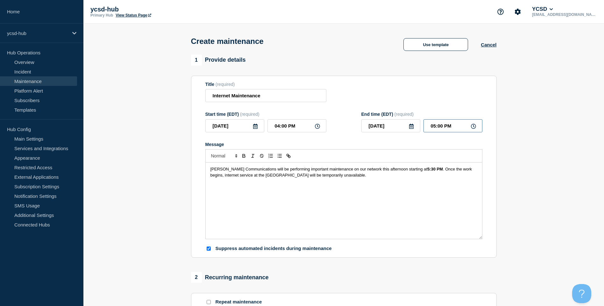
click at [442, 128] on input "05:00 PM" at bounding box center [453, 125] width 59 height 13
type input "07:00 PM"
click at [323, 190] on div "[PERSON_NAME] Communications will be performing important maintenance on our ne…" at bounding box center [344, 201] width 276 height 76
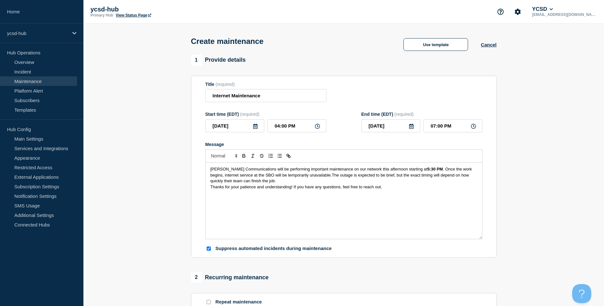
click at [303, 176] on span ". Once the work begins, internet service at the SBO will be temporarily unavail…" at bounding box center [342, 175] width 263 height 17
click at [252, 184] on p "[PERSON_NAME] Communications will be performing important maintenance on our ne…" at bounding box center [344, 176] width 267 height 18
click at [306, 183] on p "[PERSON_NAME] Communications will be performing important maintenance on our ne…" at bounding box center [344, 176] width 267 height 18
click at [303, 175] on span ". Once the work begins, internet service at the [GEOGRAPHIC_DATA] will be tempo…" at bounding box center [344, 175] width 266 height 17
click at [303, 177] on span ". Once the work begins, internet service at the [GEOGRAPHIC_DATA] will be tempo…" at bounding box center [344, 175] width 266 height 17
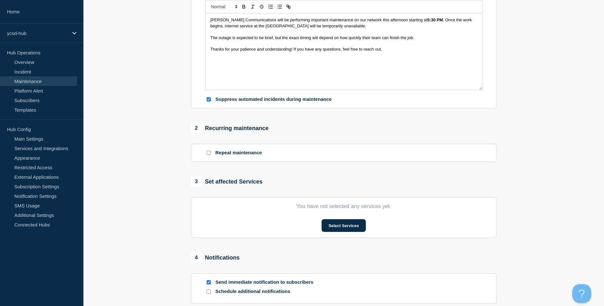
scroll to position [159, 0]
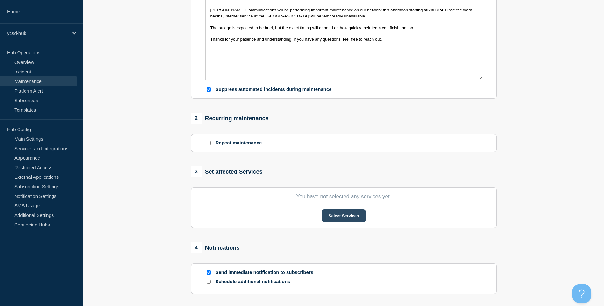
click at [341, 216] on button "Select Services" at bounding box center [344, 216] width 44 height 13
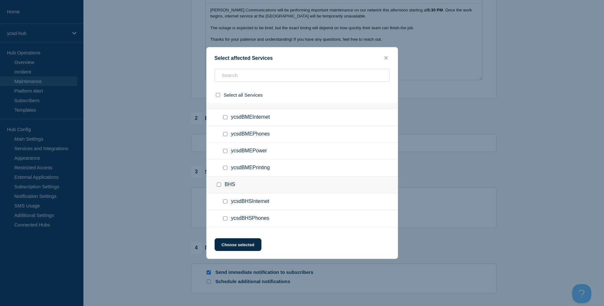
scroll to position [0, 0]
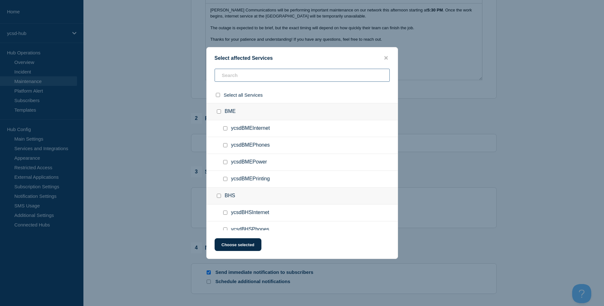
click at [229, 81] on input "text" at bounding box center [302, 75] width 175 height 13
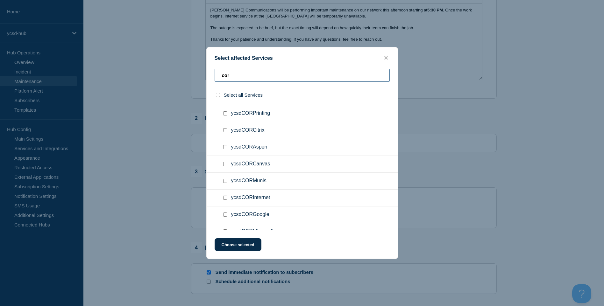
type input "cor"
click at [225, 196] on div at bounding box center [226, 198] width 9 height 6
click at [225, 197] on input "ycsdCORInternet checkbox" at bounding box center [225, 198] width 4 height 4
checkbox input "true"
click at [239, 244] on button "Choose selected" at bounding box center [238, 245] width 47 height 13
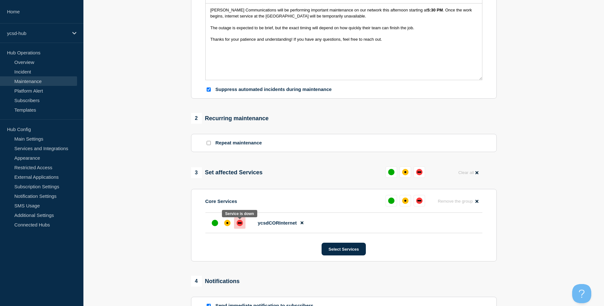
click at [240, 224] on div "down" at bounding box center [240, 223] width 4 height 1
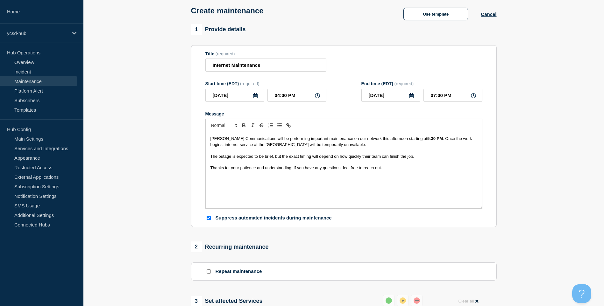
scroll to position [0, 0]
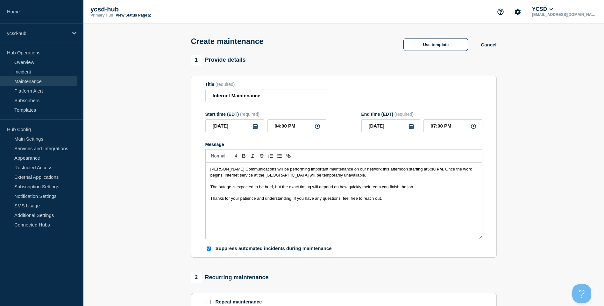
click at [427, 172] on strong "5:30 PM" at bounding box center [435, 169] width 16 height 5
click at [402, 177] on p "[PERSON_NAME] Communications will be performing important maintenance on our ne…" at bounding box center [344, 173] width 267 height 12
click at [243, 177] on span ". Once the work begins, internet service at the [GEOGRAPHIC_DATA] will be tempo…" at bounding box center [343, 172] width 264 height 11
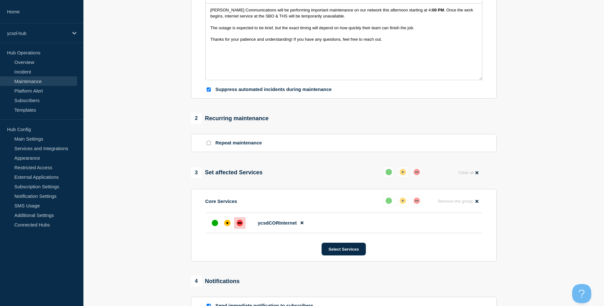
scroll to position [223, 0]
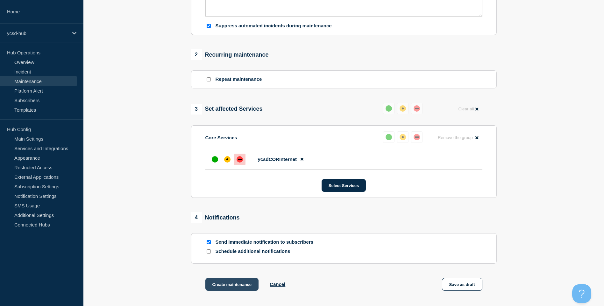
click at [239, 285] on button "Create maintenance" at bounding box center [232, 284] width 54 height 13
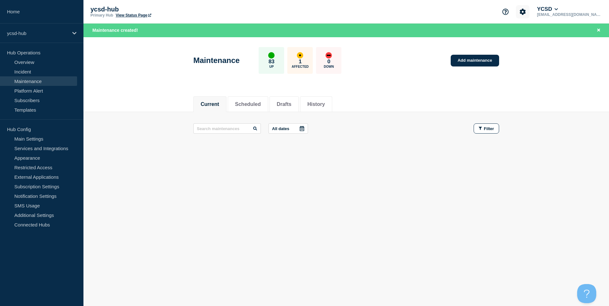
click at [526, 10] on icon "Account settings" at bounding box center [523, 12] width 6 height 6
click at [534, 41] on ul "Team Members General Settings Billing" at bounding box center [537, 43] width 39 height 26
click at [544, 35] on ul "Team Members General Settings Billing" at bounding box center [537, 43] width 39 height 26
click at [540, 37] on link "Team Members" at bounding box center [538, 37] width 33 height 5
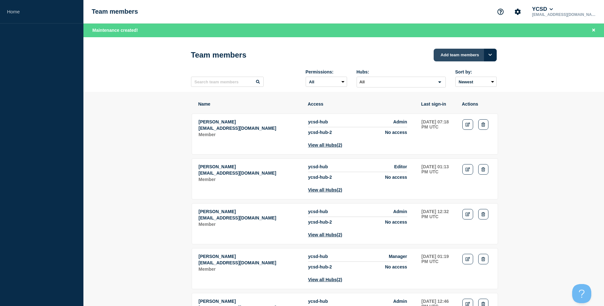
click at [456, 58] on button "Add team members" at bounding box center [465, 55] width 63 height 13
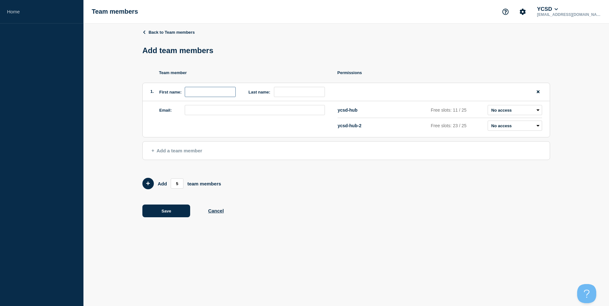
click at [213, 93] on input "first name" at bounding box center [210, 92] width 51 height 10
type input "y"
type input "Yalena"
click at [306, 94] on input "last name" at bounding box center [299, 92] width 51 height 10
type input "[PERSON_NAME]"
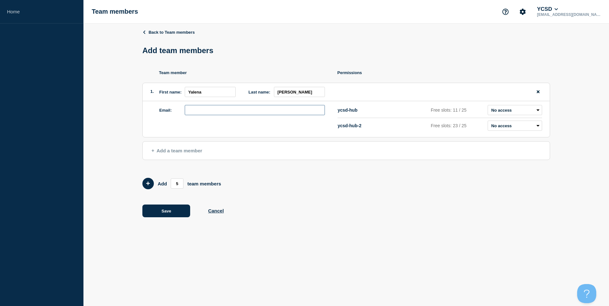
paste input "[PERSON_NAME], [PERSON_NAME] <[PERSON_NAME][EMAIL_ADDRESS][DOMAIN_NAME]>"
click at [226, 113] on input "[PERSON_NAME], [PERSON_NAME] <[PERSON_NAME][EMAIL_ADDRESS][DOMAIN_NAME]>" at bounding box center [255, 110] width 140 height 10
drag, startPoint x: 228, startPoint y: 114, endPoint x: -91, endPoint y: 108, distance: 319.5
click at [0, 108] on html "Home Team members YCSD [EMAIL_ADDRESS][DOMAIN_NAME] Back to Team members Add te…" at bounding box center [304, 153] width 609 height 306
click at [260, 114] on input "[PERSON_NAME][EMAIL_ADDRESS][DOMAIN_NAME]>" at bounding box center [255, 110] width 140 height 10
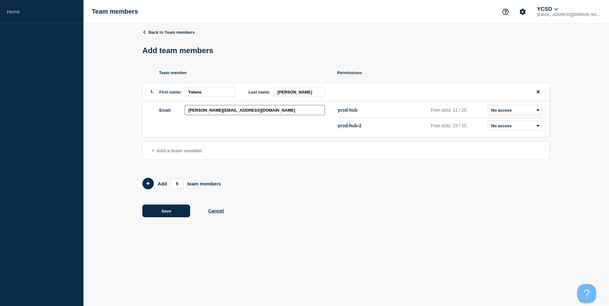
type input "[PERSON_NAME][EMAIL_ADDRESS][DOMAIN_NAME]"
click at [540, 115] on select "Admin Manager Editor No access" at bounding box center [515, 110] width 54 height 10
select select "6"
click at [488, 107] on select "Admin Manager Editor No access" at bounding box center [515, 110] width 54 height 10
click at [217, 52] on h1 "Add team members" at bounding box center [179, 50] width 75 height 9
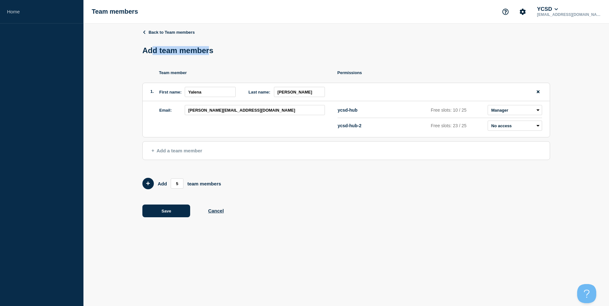
drag, startPoint x: 274, startPoint y: 100, endPoint x: 277, endPoint y: 103, distance: 4.5
click at [277, 103] on li "1. First name: [PERSON_NAME] Last name: [PERSON_NAME] Email: [PERSON_NAME][EMAI…" at bounding box center [346, 110] width 408 height 55
click at [522, 111] on select "Admin Manager Editor No access" at bounding box center [515, 110] width 54 height 10
click at [488, 107] on select "Admin Manager Editor No access" at bounding box center [515, 110] width 54 height 10
click at [175, 208] on button "Save" at bounding box center [166, 211] width 48 height 13
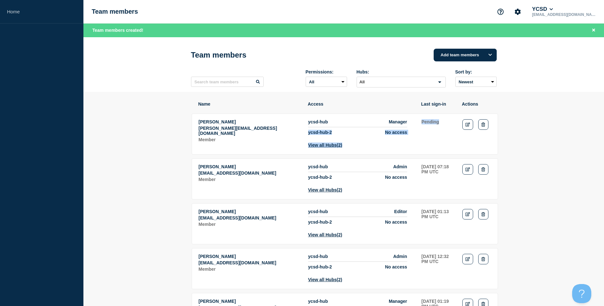
drag, startPoint x: 419, startPoint y: 125, endPoint x: 411, endPoint y: 125, distance: 8.6
click at [411, 159] on tr "[PERSON_NAME] [PERSON_NAME][EMAIL_ADDRESS][DOMAIN_NAME] Member ycsd-hub Manager…" at bounding box center [345, 179] width 306 height 41
drag, startPoint x: 411, startPoint y: 125, endPoint x: 466, endPoint y: 126, distance: 55.1
click at [466, 126] on icon "Edit" at bounding box center [468, 125] width 5 height 4
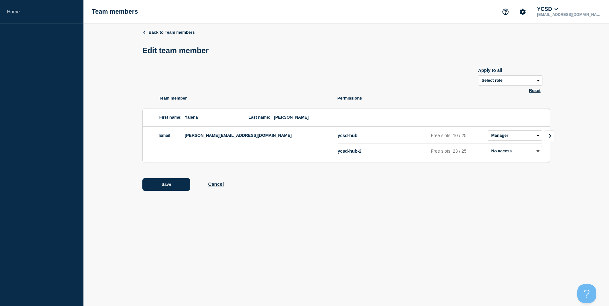
click at [552, 137] on icon "Go to Connected Hubs" at bounding box center [550, 136] width 4 height 4
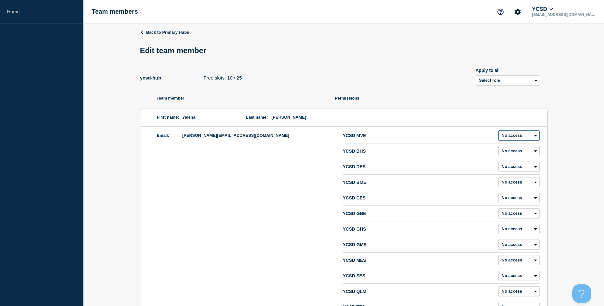
click at [532, 133] on select "Admin Manager Editor No access" at bounding box center [518, 136] width 41 height 10
select select "6"
click at [498, 132] on select "Admin Manager Editor No access" at bounding box center [518, 136] width 41 height 10
drag, startPoint x: 505, startPoint y: 81, endPoint x: 515, endPoint y: 87, distance: 12.3
click at [505, 81] on select "Select role Admin Manager Editor" at bounding box center [508, 80] width 64 height 10
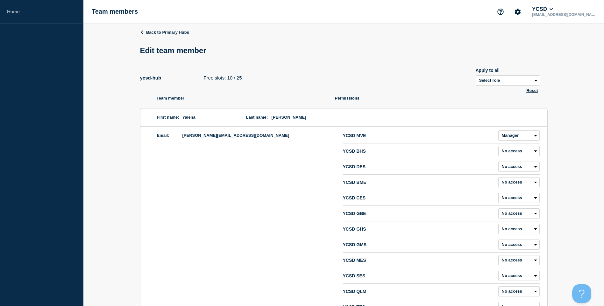
select select "6"
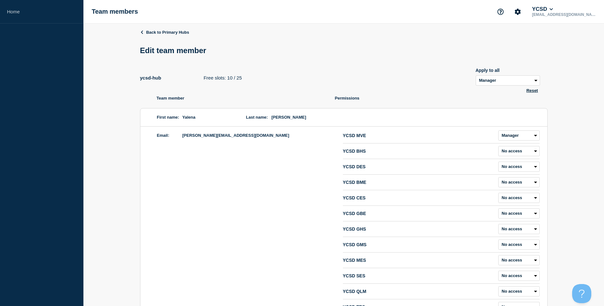
select select "6"
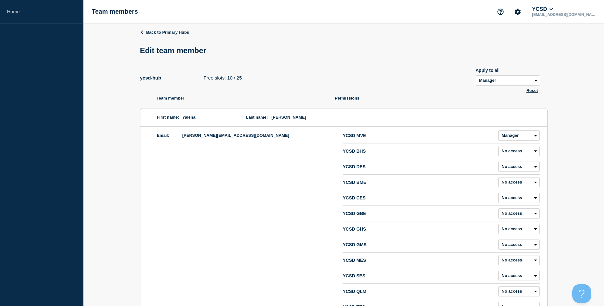
select select "6"
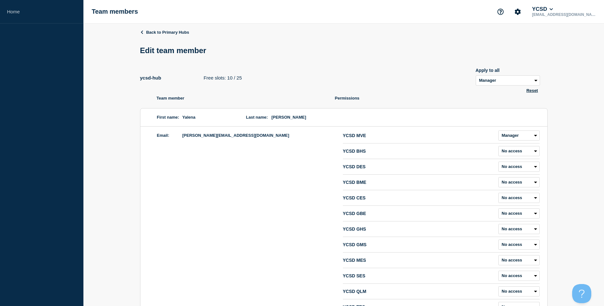
select select "6"
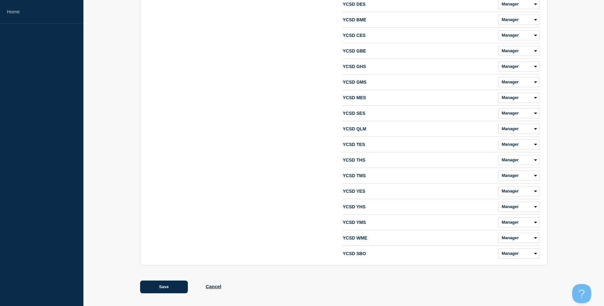
scroll to position [167, 0]
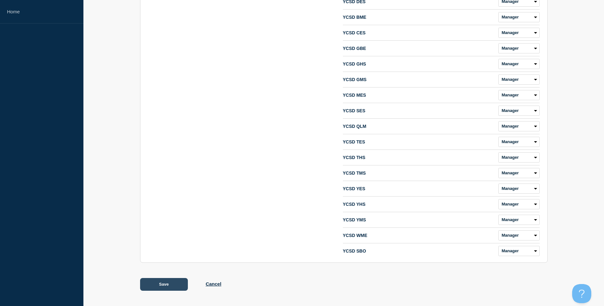
click at [179, 286] on button "Save" at bounding box center [164, 284] width 48 height 13
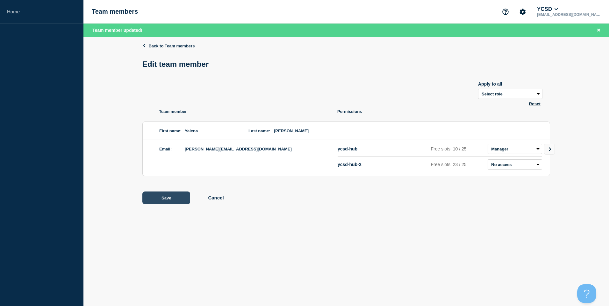
click at [177, 201] on button "Save" at bounding box center [166, 198] width 48 height 13
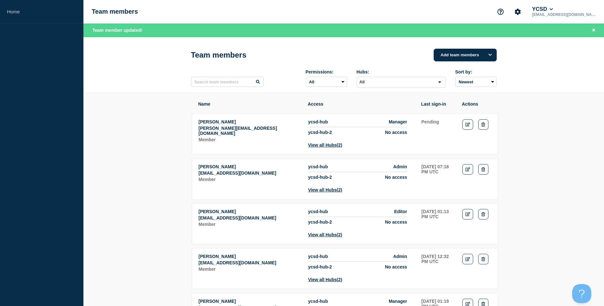
click at [244, 306] on html "Home Team members YCSD [EMAIL_ADDRESS][DOMAIN_NAME] Team member updated! Team m…" at bounding box center [302, 153] width 604 height 306
